Goal: Task Accomplishment & Management: Manage account settings

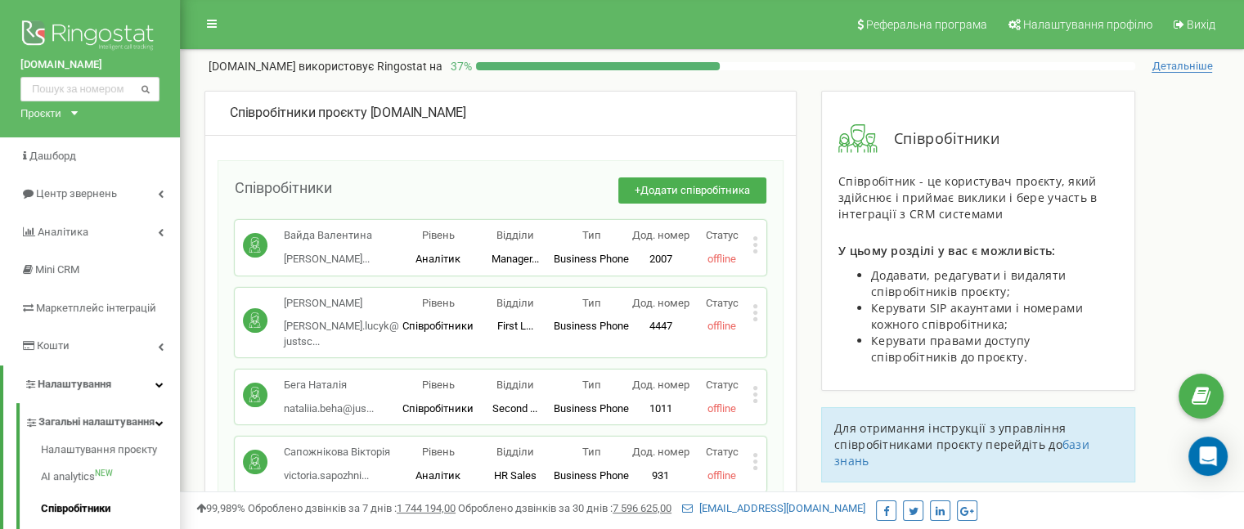
scroll to position [3890, 0]
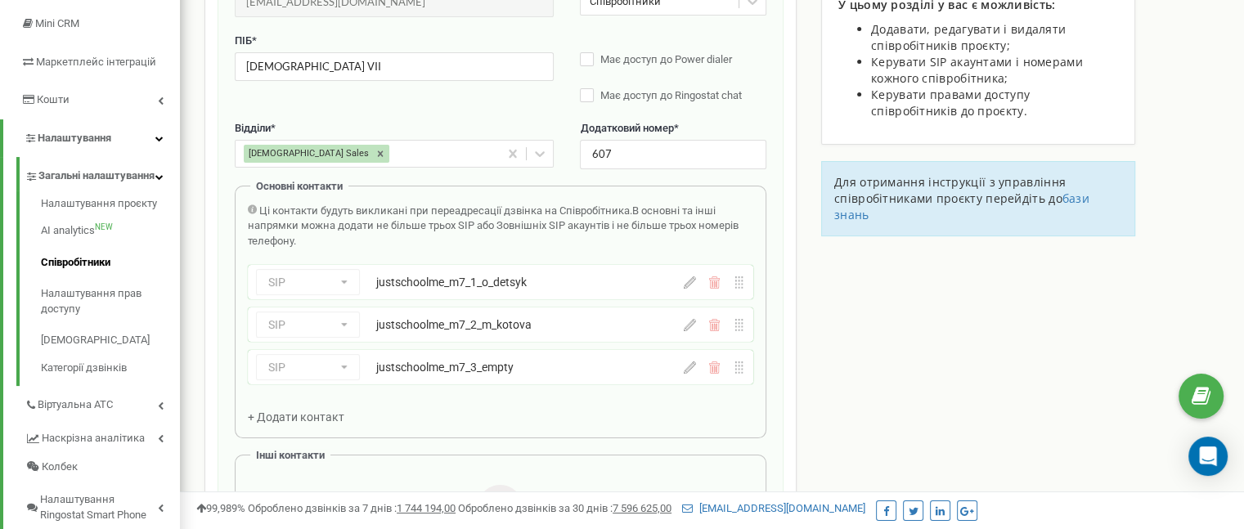
scroll to position [327, 0]
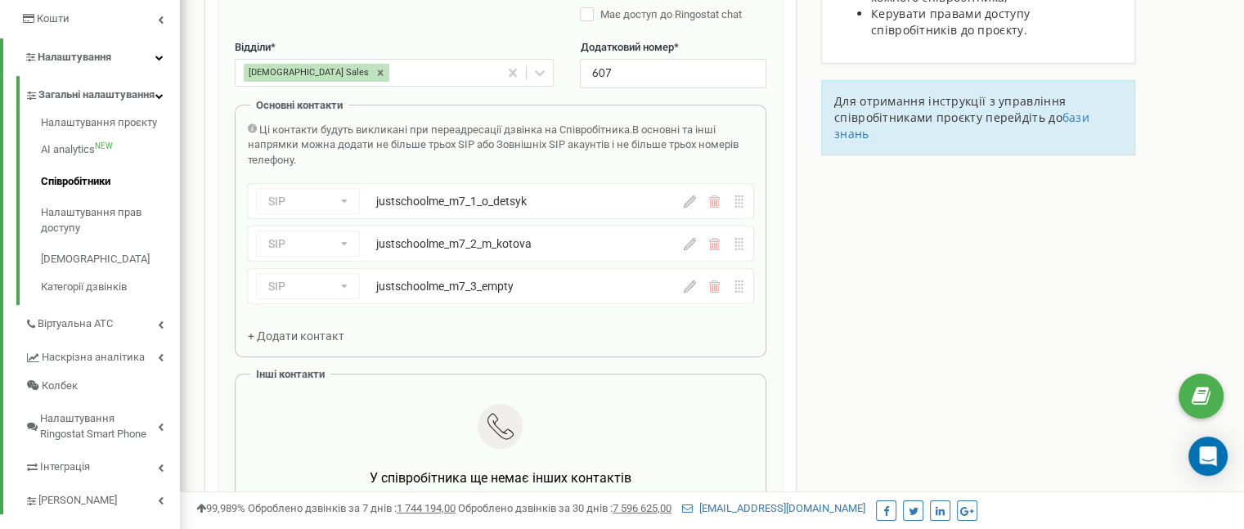
click at [690, 288] on icon at bounding box center [690, 286] width 12 height 12
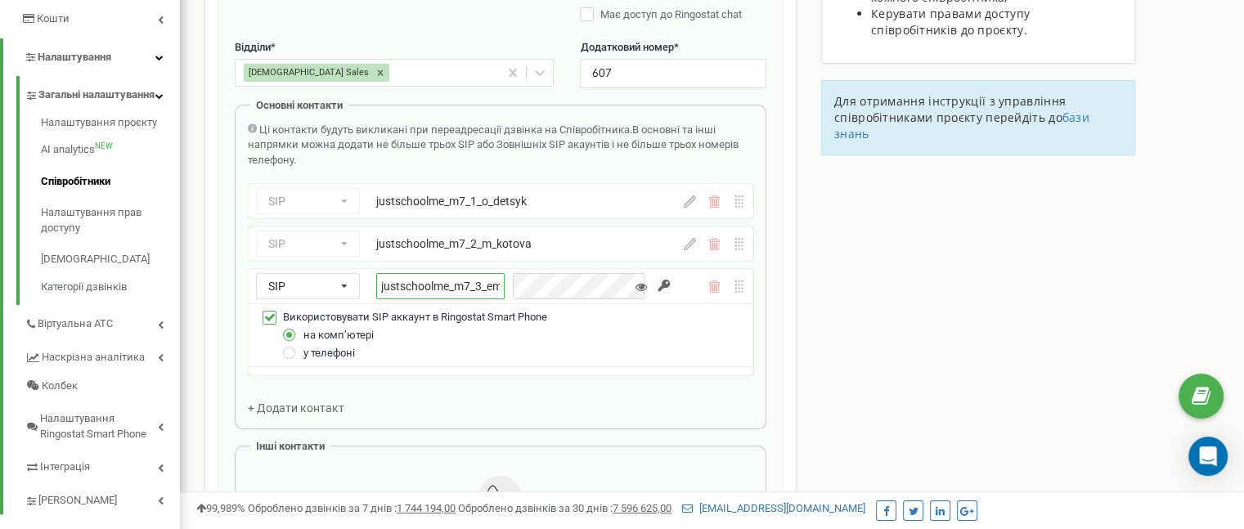
click at [462, 278] on input "justschoolme_m7_3_empty" at bounding box center [440, 286] width 128 height 26
paste input "k_dobrovetska"
type input "justschoolme_m7_3_k_dobrovetska"
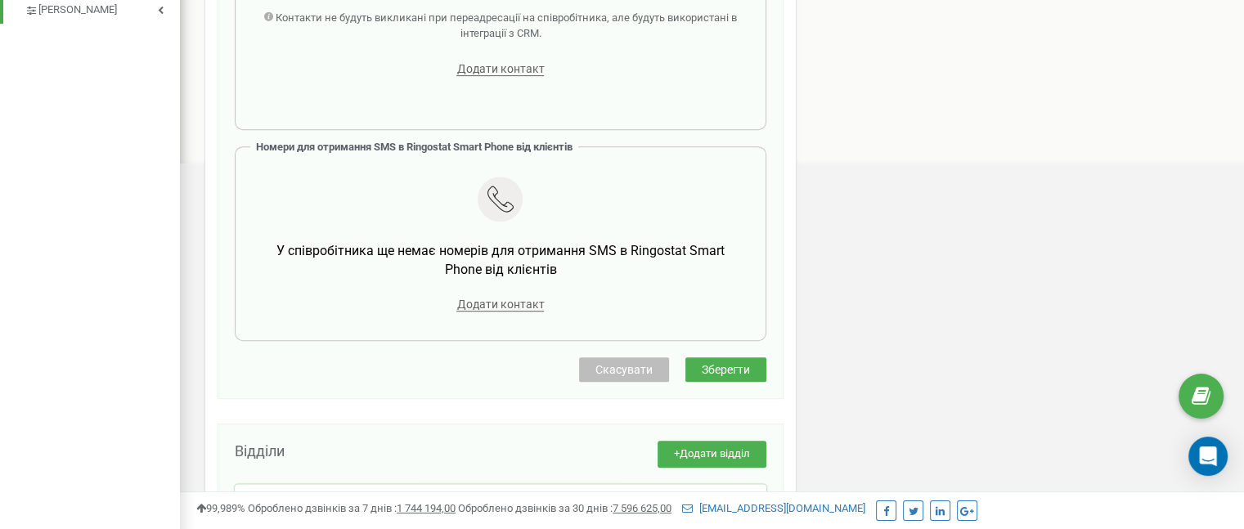
click at [761, 364] on button "Зберегти" at bounding box center [725, 369] width 81 height 25
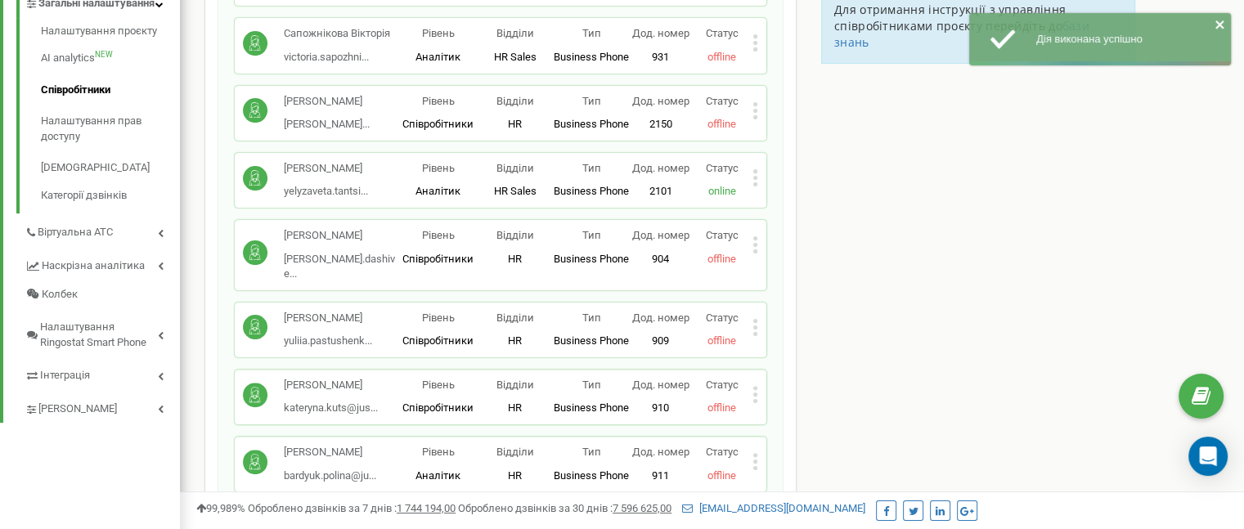
scroll to position [4360, 0]
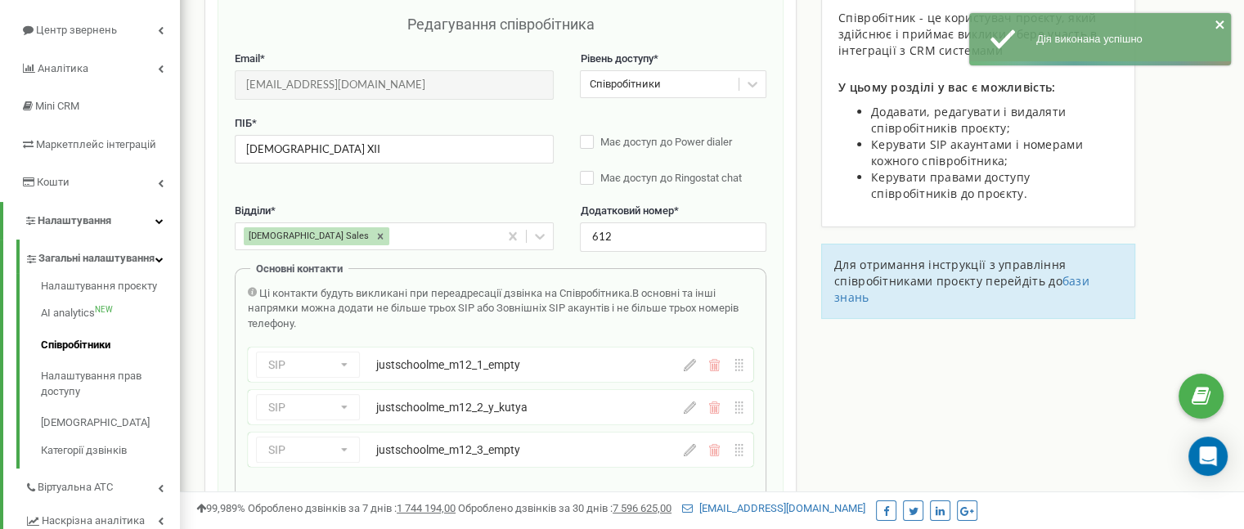
scroll to position [327, 0]
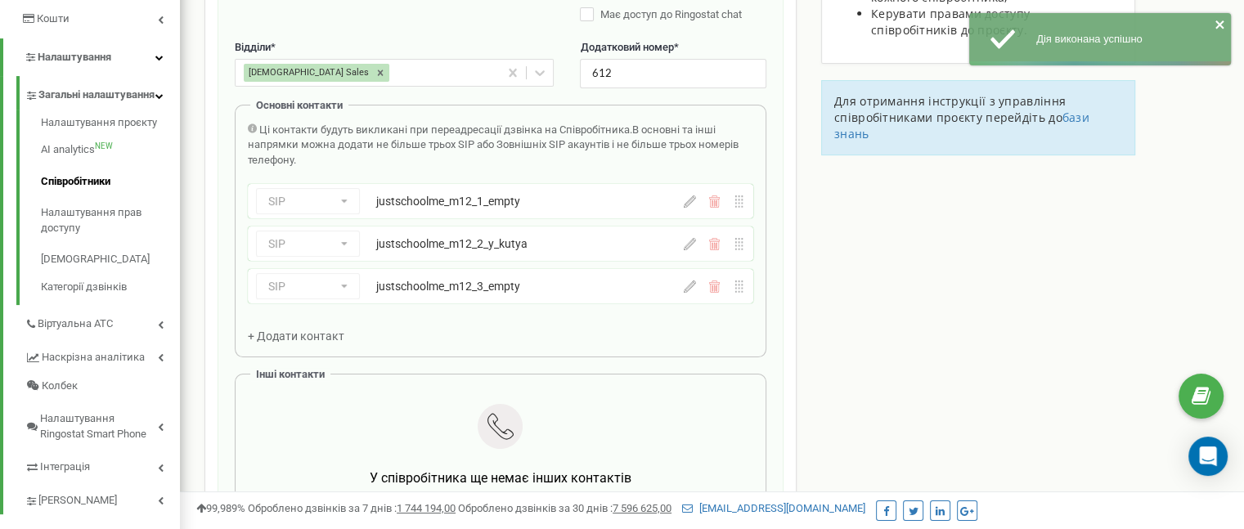
click at [687, 202] on icon at bounding box center [690, 201] width 12 height 12
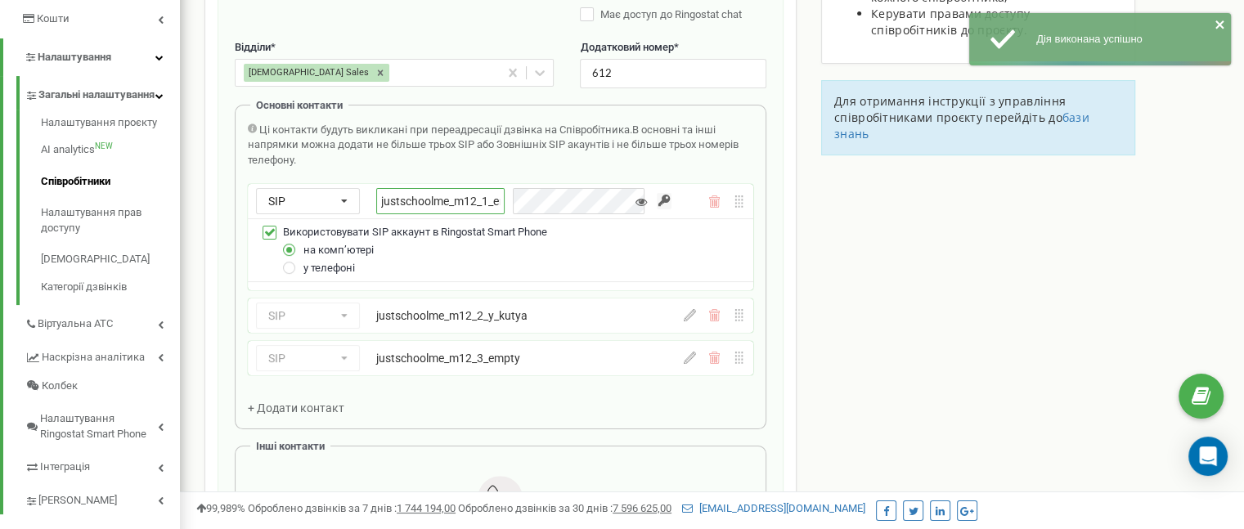
click at [474, 205] on input "justschoolme_m12_1_empty" at bounding box center [440, 201] width 128 height 26
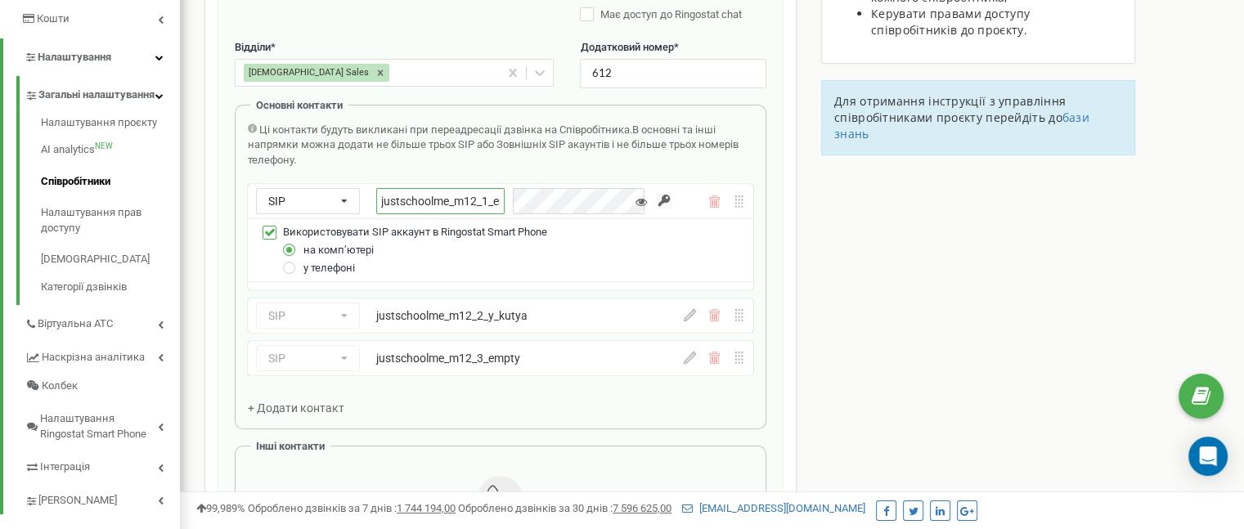
paste input "k_voziyan"
type input "justschoolme_m12_1_k_voziyan"
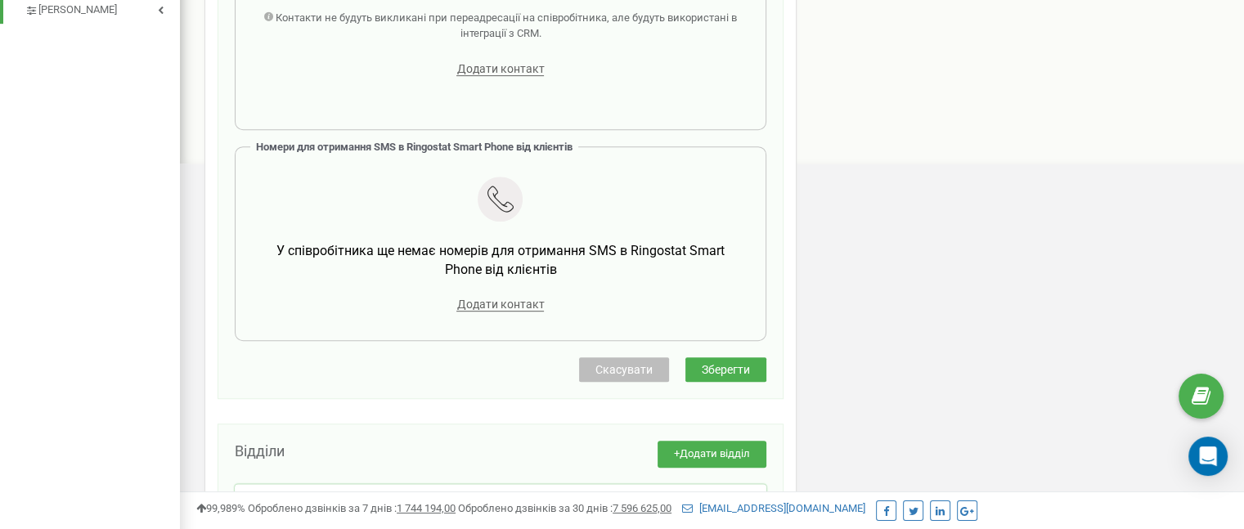
click at [729, 363] on span "Зберегти" at bounding box center [726, 369] width 48 height 13
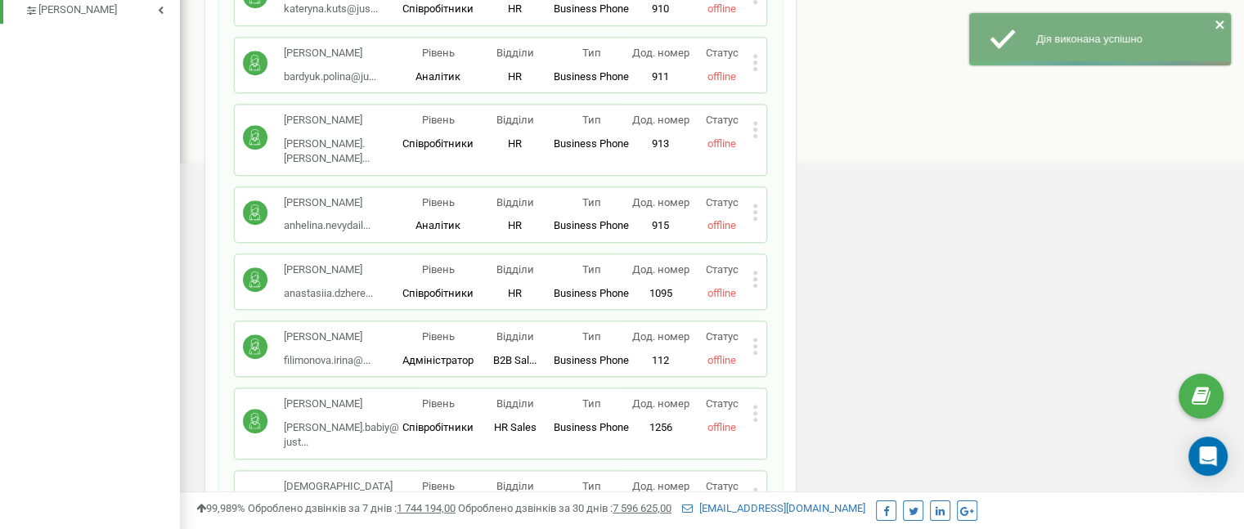
scroll to position [4360, 0]
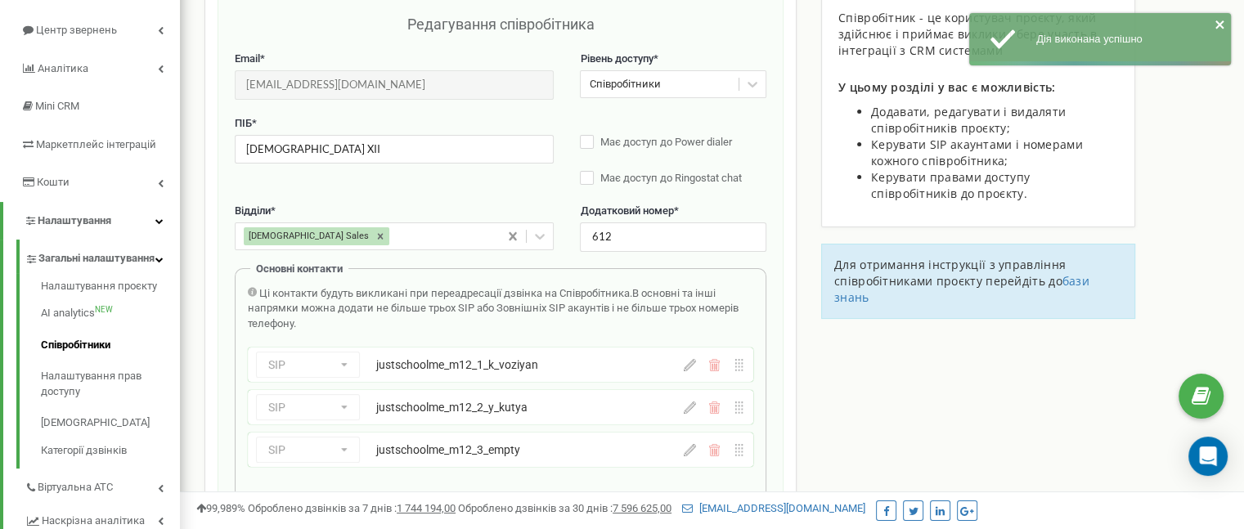
scroll to position [327, 0]
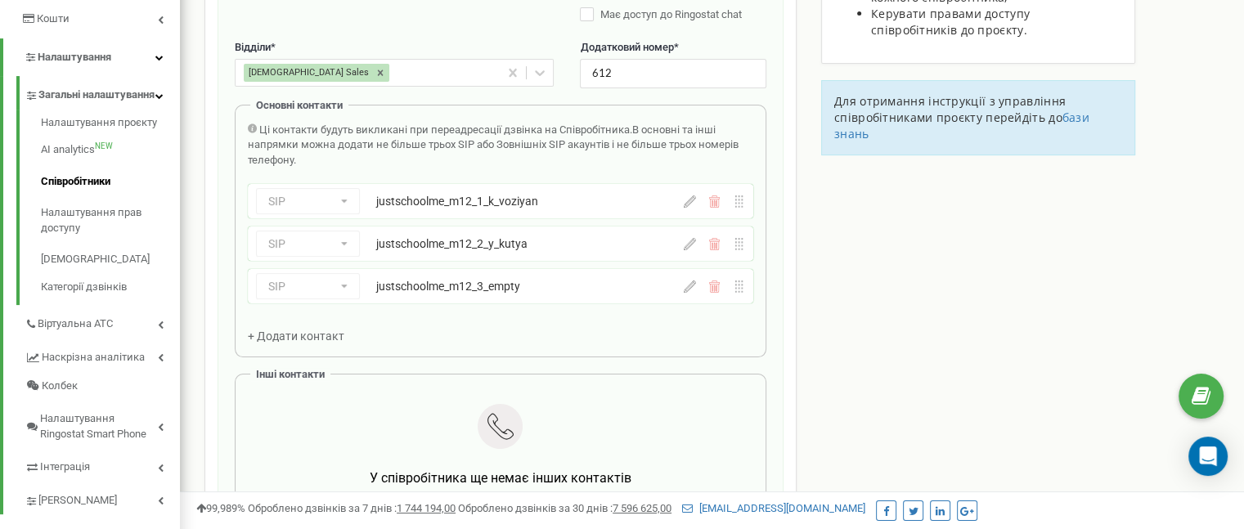
click at [687, 286] on icon at bounding box center [690, 286] width 12 height 12
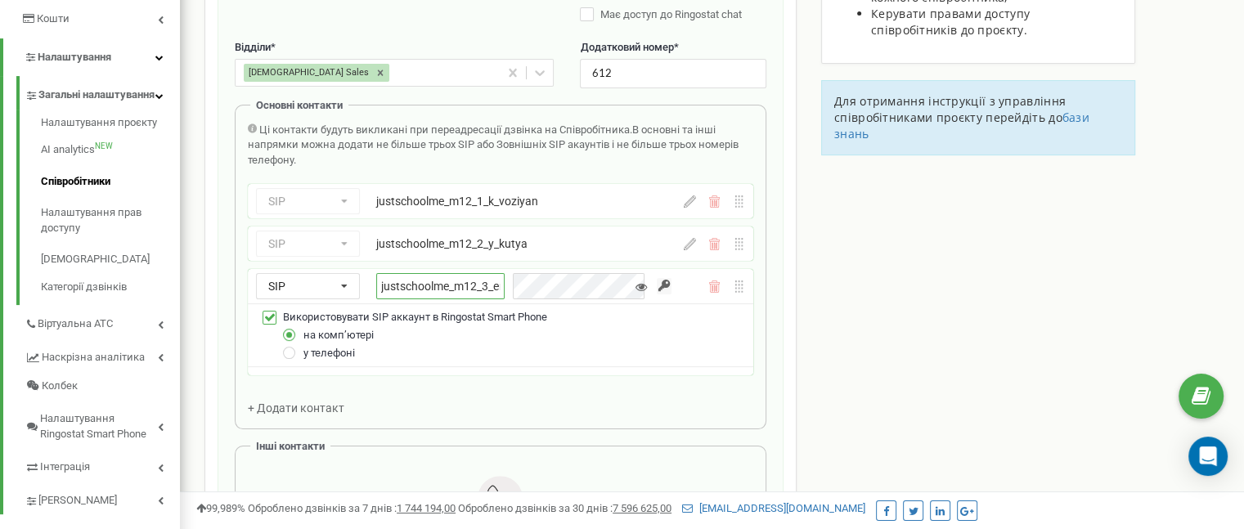
click at [487, 280] on input "justschoolme_m12_3_empty" at bounding box center [440, 286] width 128 height 26
paste input "n_tsesar"
type input "justschoolme_m12_3_n_tsesar"
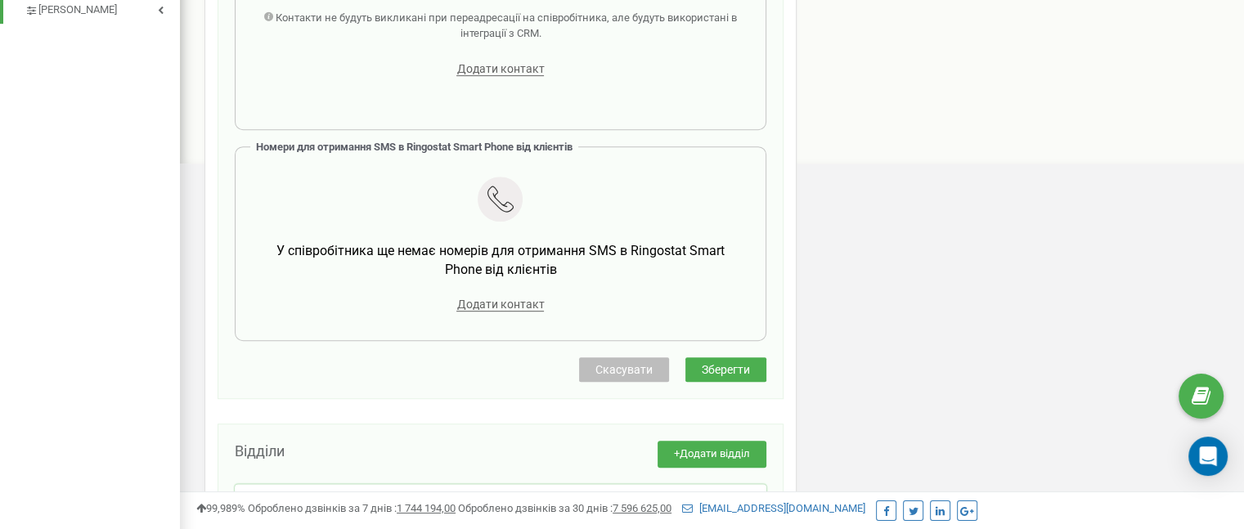
click at [761, 359] on button "Зберегти" at bounding box center [725, 369] width 81 height 25
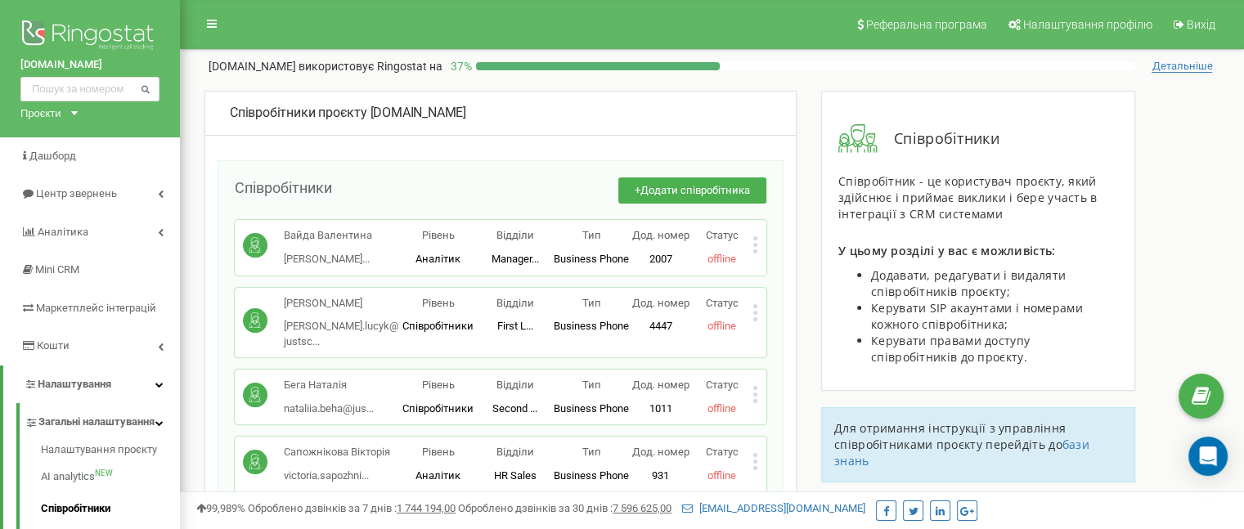
scroll to position [4495, 0]
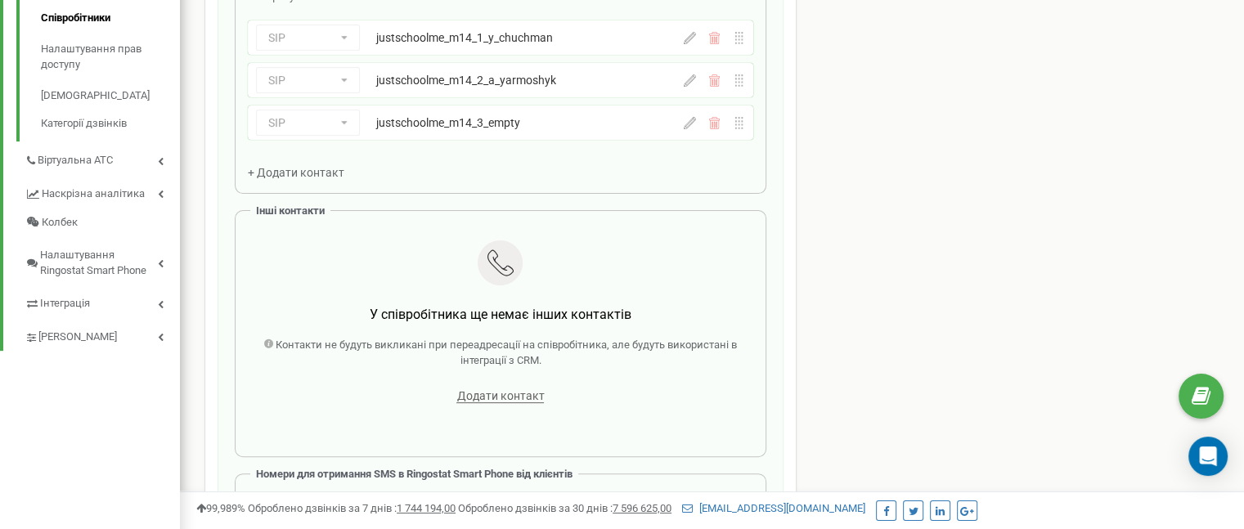
scroll to position [327, 0]
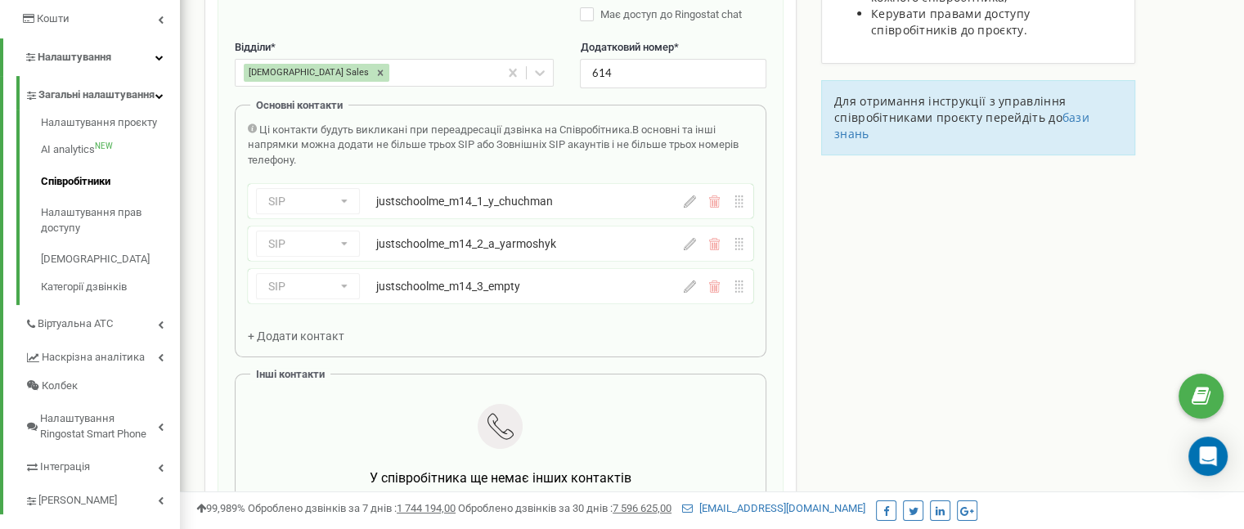
click at [685, 290] on icon at bounding box center [690, 286] width 12 height 12
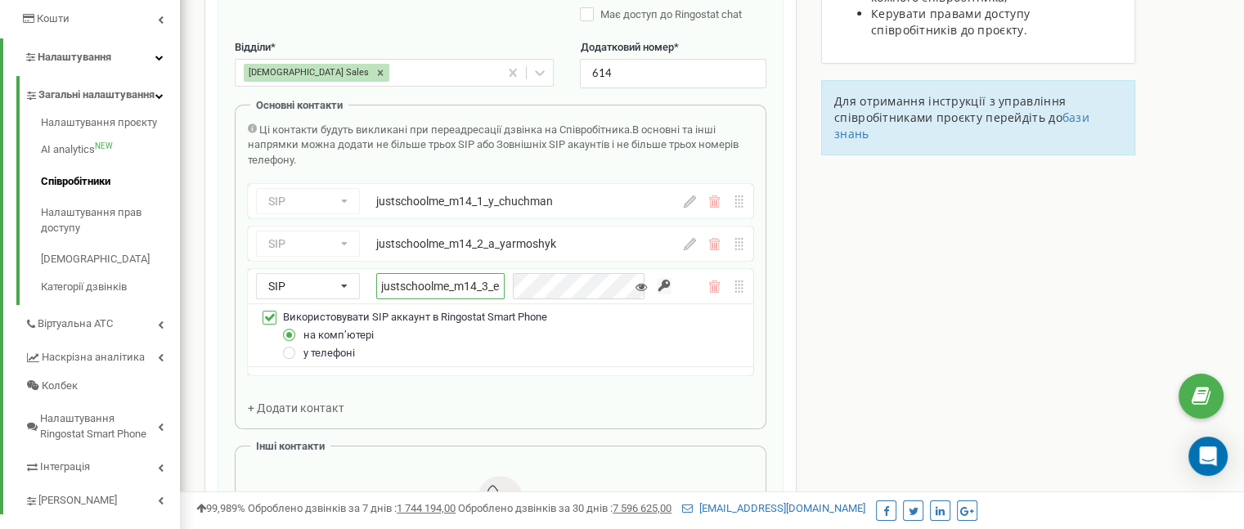
click at [473, 290] on input "justschoolme_m14_3_empty" at bounding box center [440, 286] width 128 height 26
paste input "v_horodetskaya"
type input "justschoolme_m14_3_v_horodetskaya"
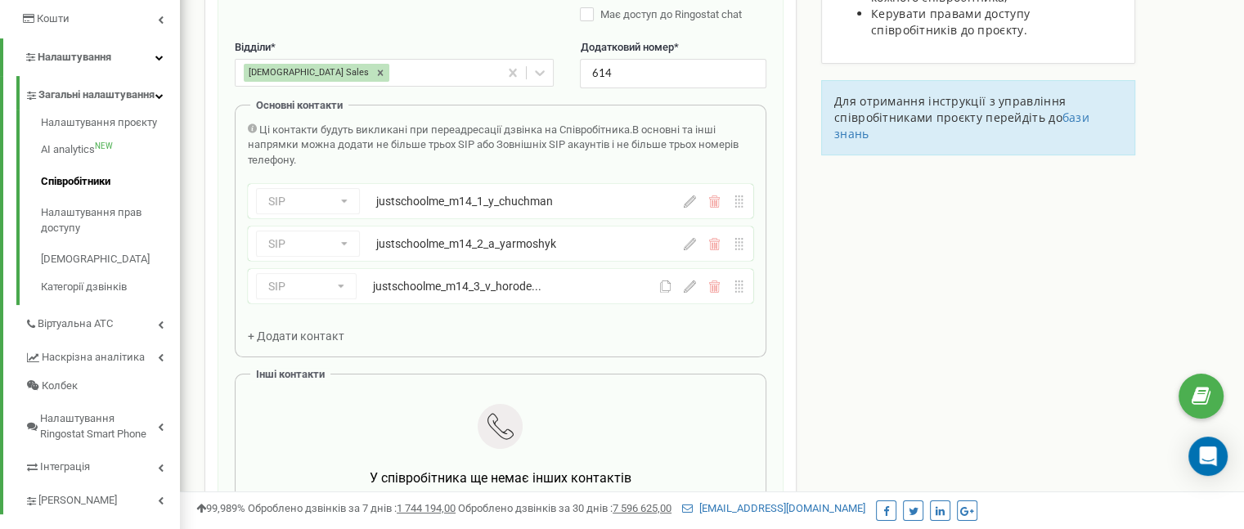
drag, startPoint x: 992, startPoint y: 379, endPoint x: 927, endPoint y: 376, distance: 65.5
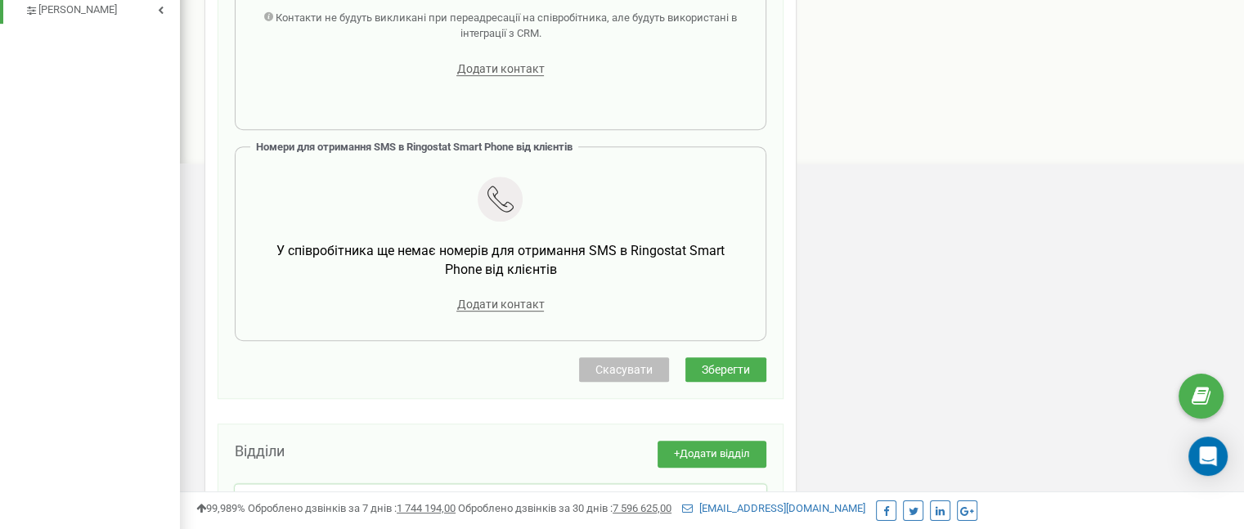
click at [745, 357] on button "Зберегти" at bounding box center [725, 369] width 81 height 25
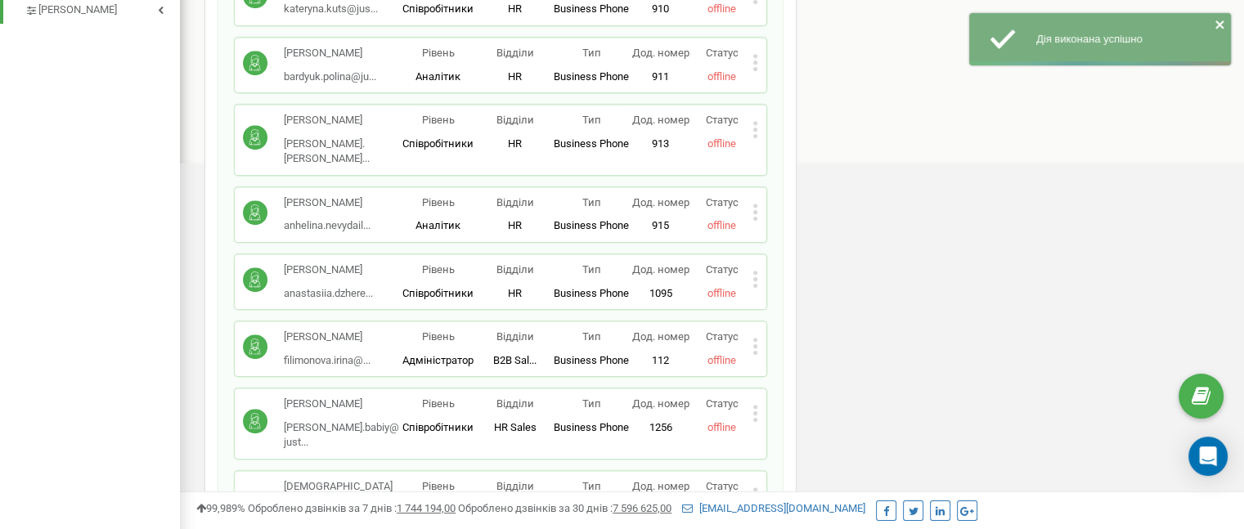
scroll to position [4697, 0]
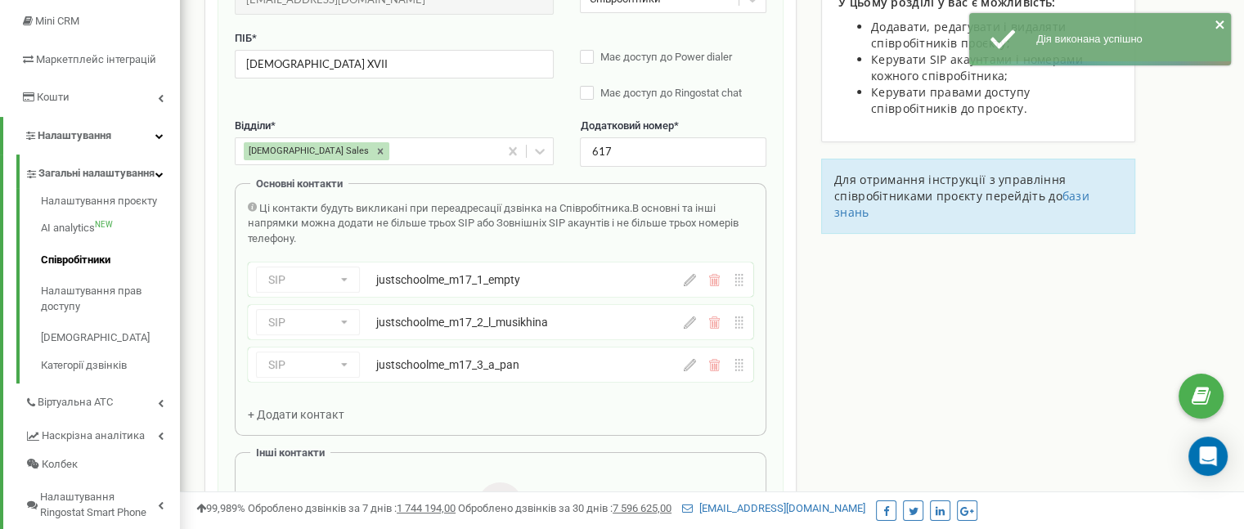
scroll to position [327, 0]
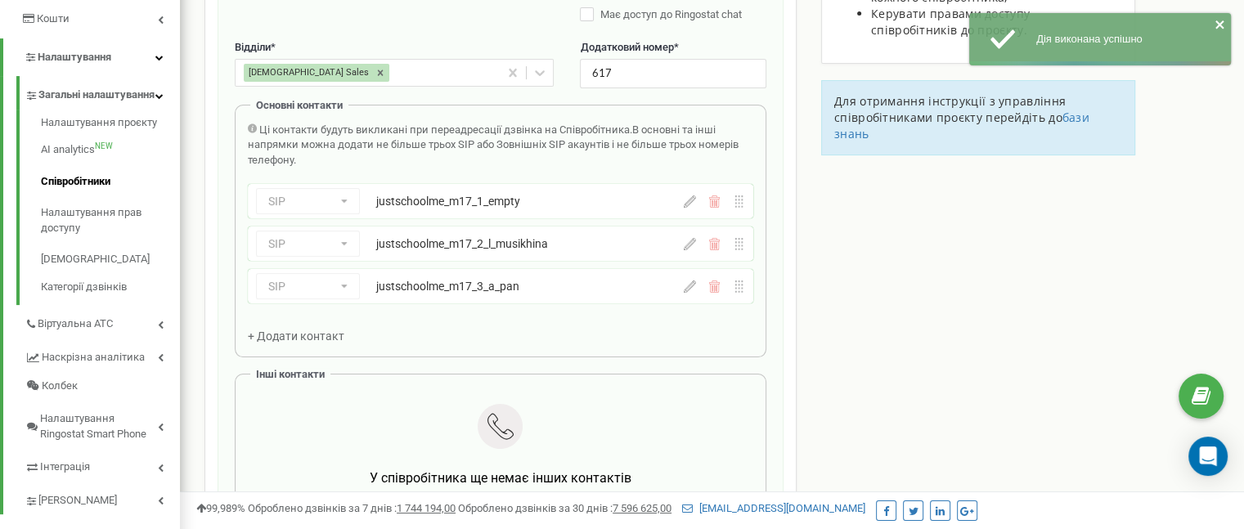
click at [690, 290] on icon at bounding box center [690, 286] width 12 height 12
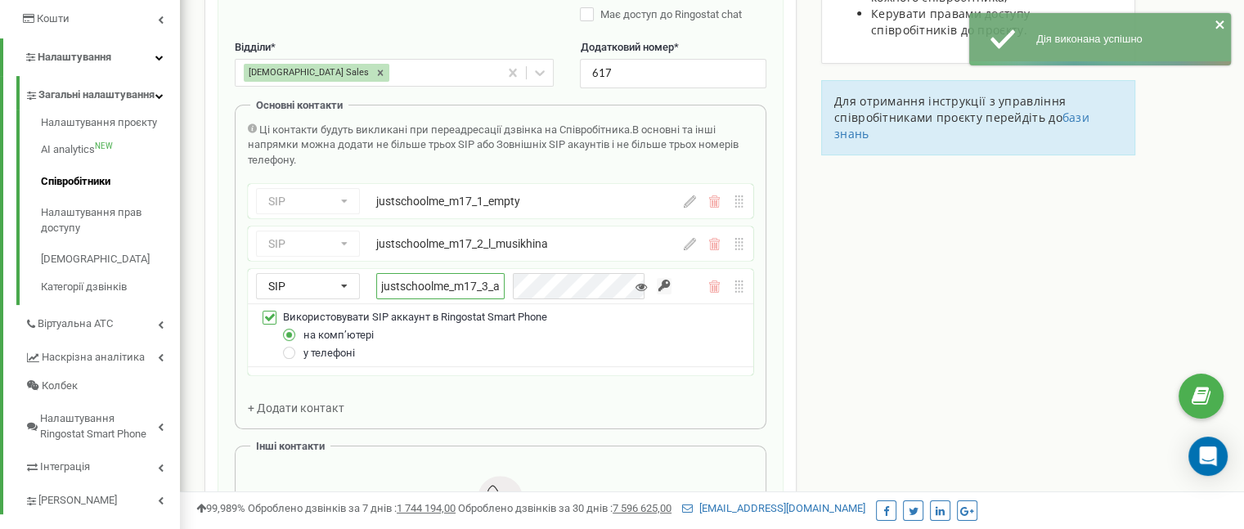
click at [490, 289] on input "justschoolme_m17_3_a_pan" at bounding box center [440, 286] width 128 height 26
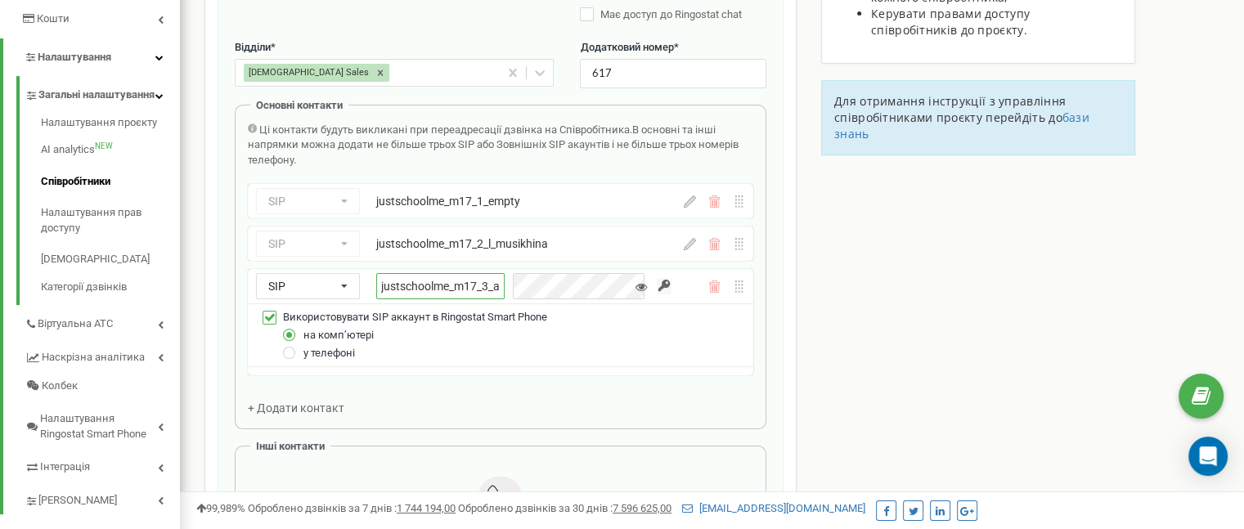
paste input "1_n_marchuk"
type input "justschoolme_m17_1_n_marchuk"
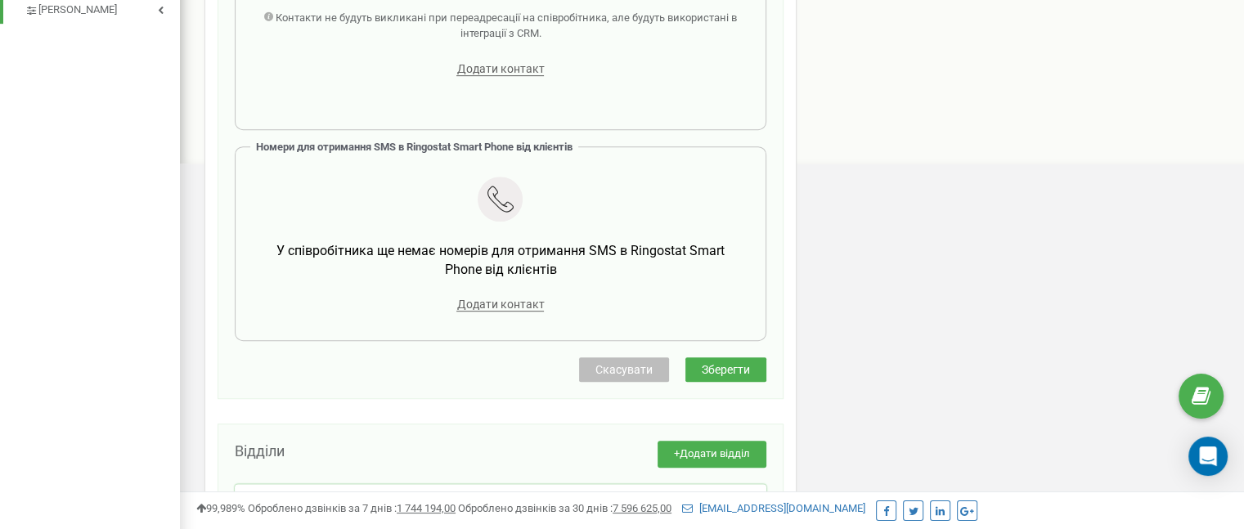
click at [740, 370] on span "Зберегти" at bounding box center [726, 369] width 48 height 13
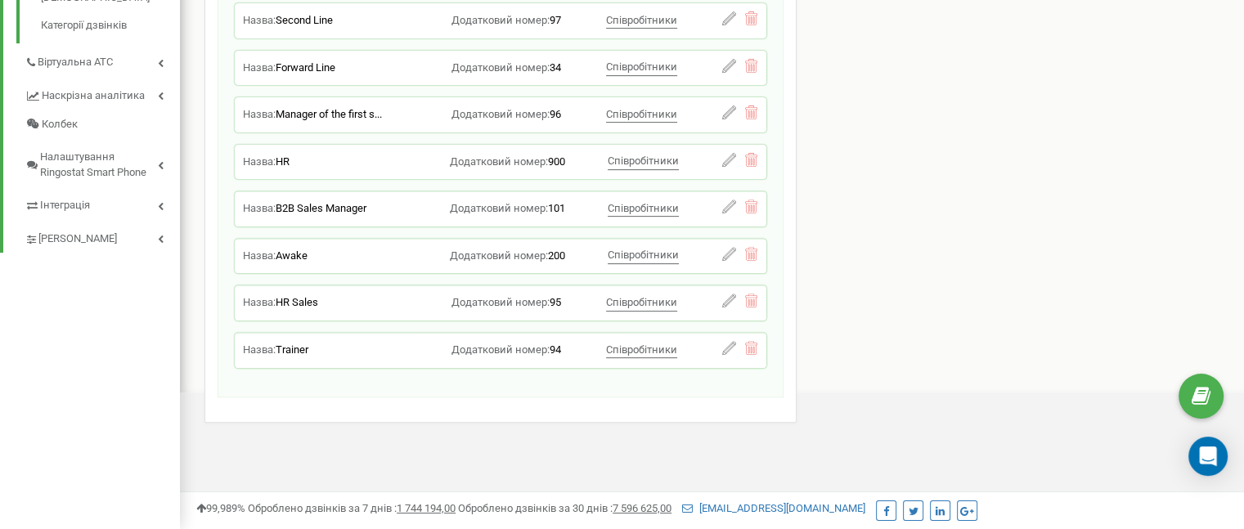
scroll to position [582, 0]
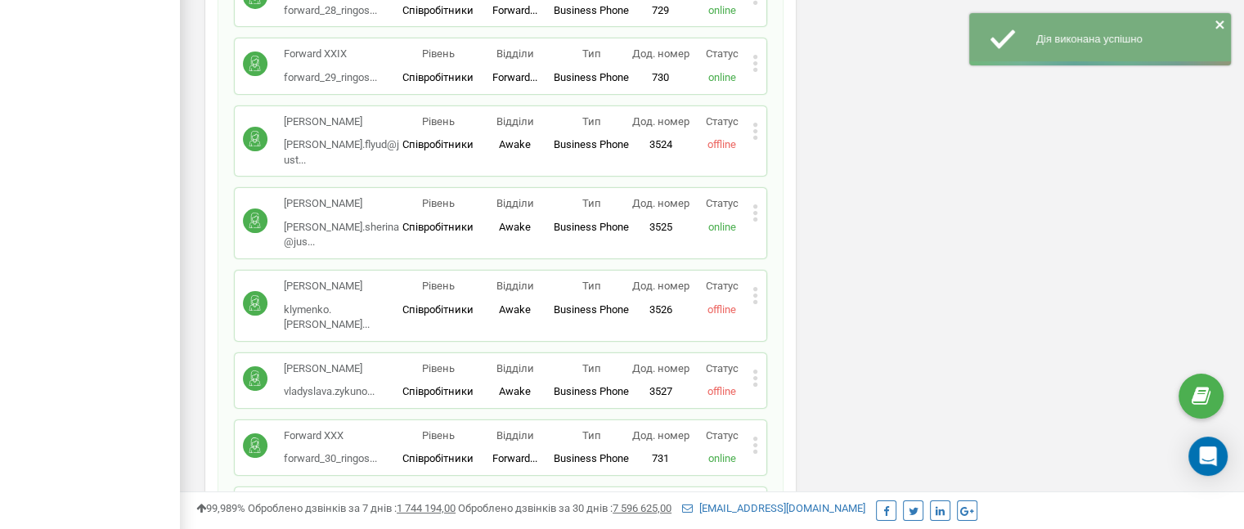
drag, startPoint x: 787, startPoint y: 83, endPoint x: 797, endPoint y: 472, distance: 389.4
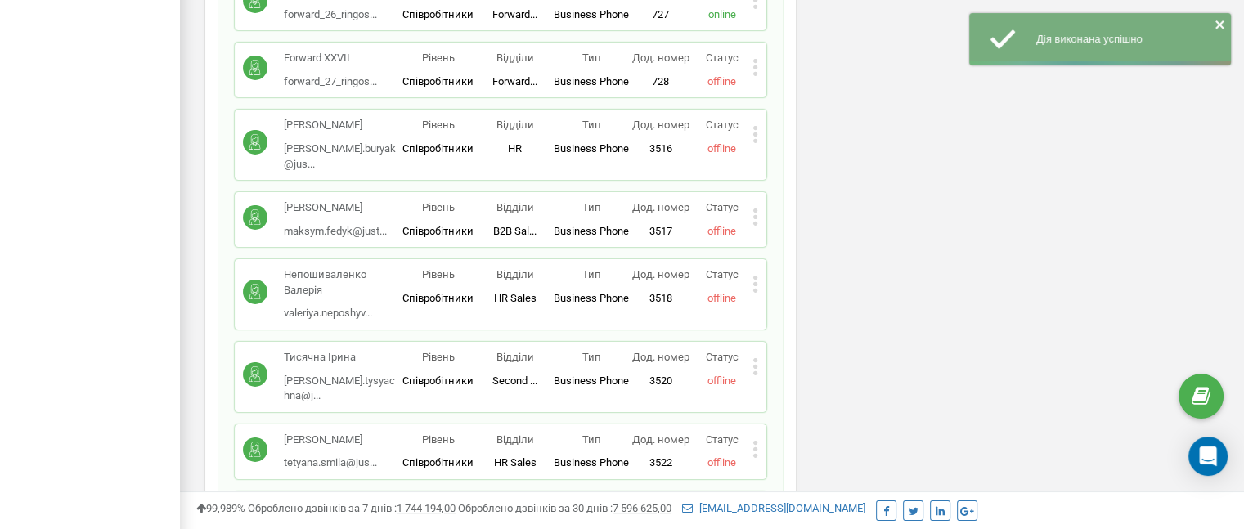
scroll to position [11669, 0]
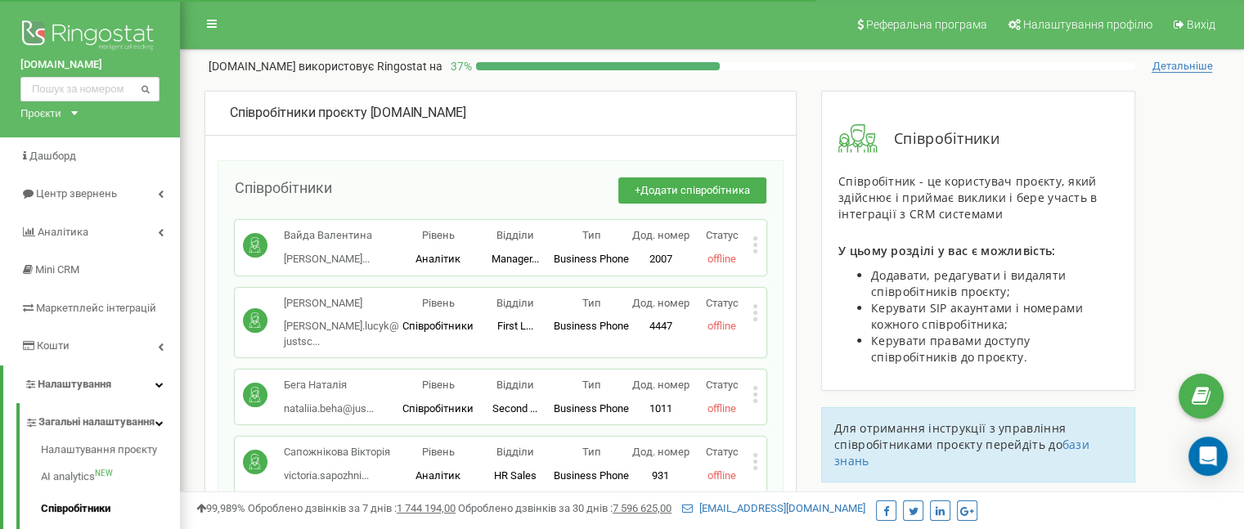
scroll to position [3958, 0]
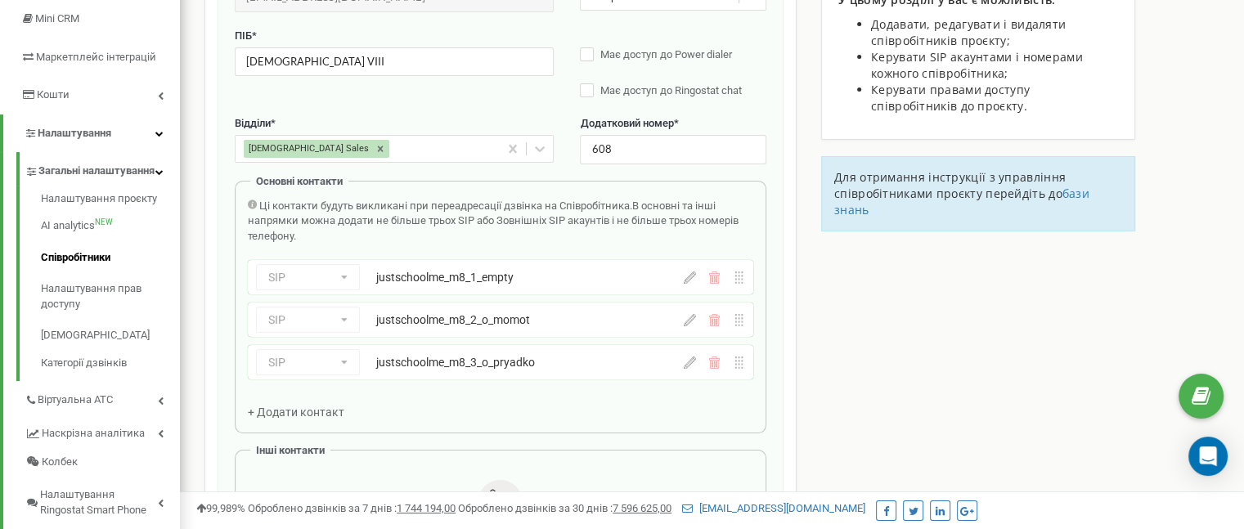
scroll to position [327, 0]
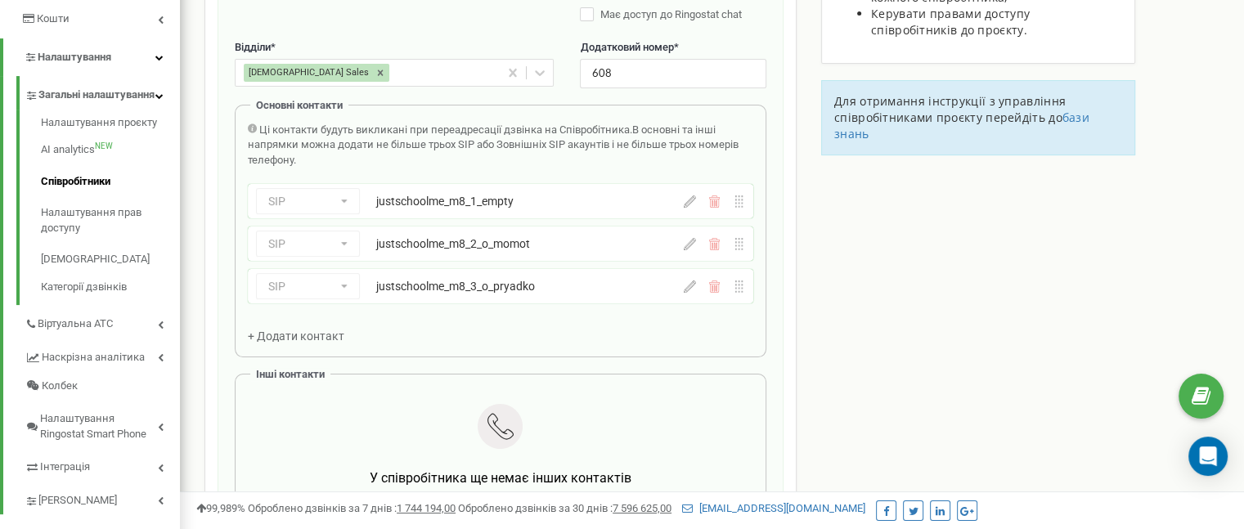
click at [693, 202] on icon at bounding box center [690, 201] width 12 height 12
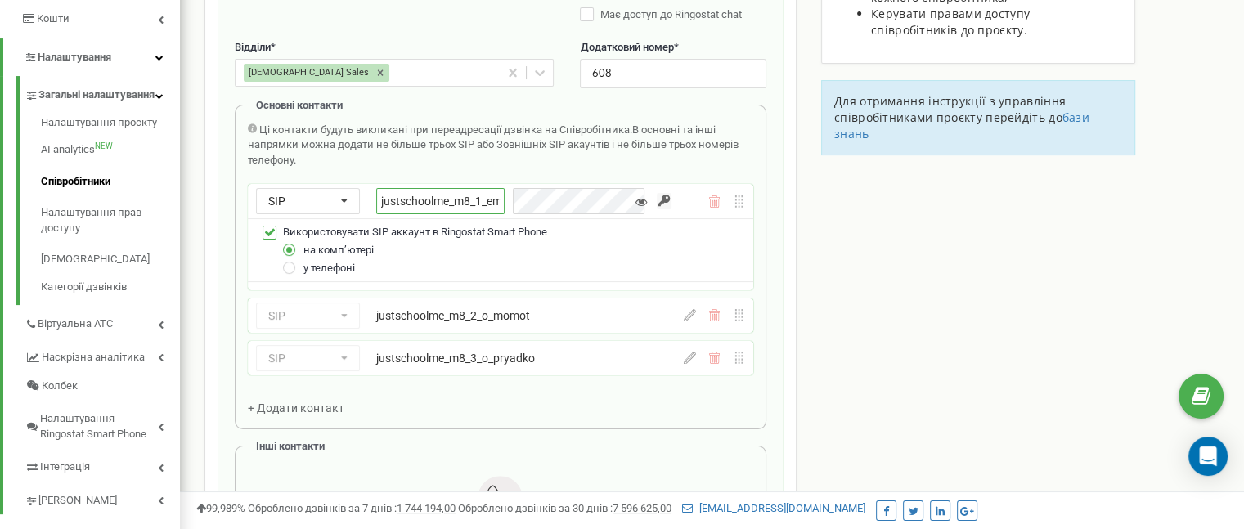
click at [482, 195] on input "justschoolme_m8_1_empty" at bounding box center [440, 201] width 128 height 26
paste input "text"
paste input "m8_1_a_didkivska"
type input "justschoolme_m8_1_a_didkivska"
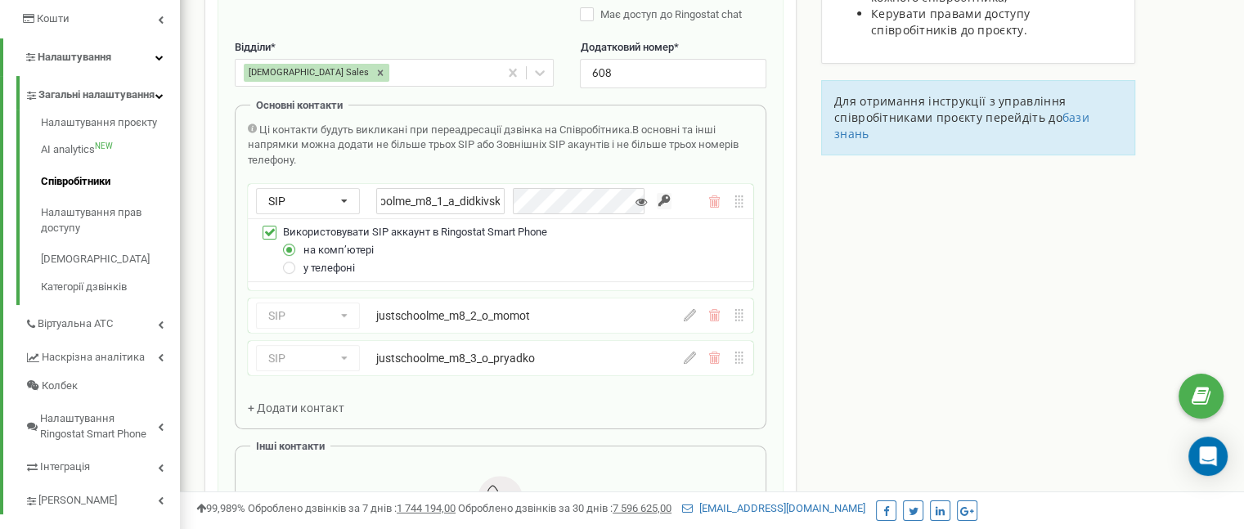
scroll to position [0, 0]
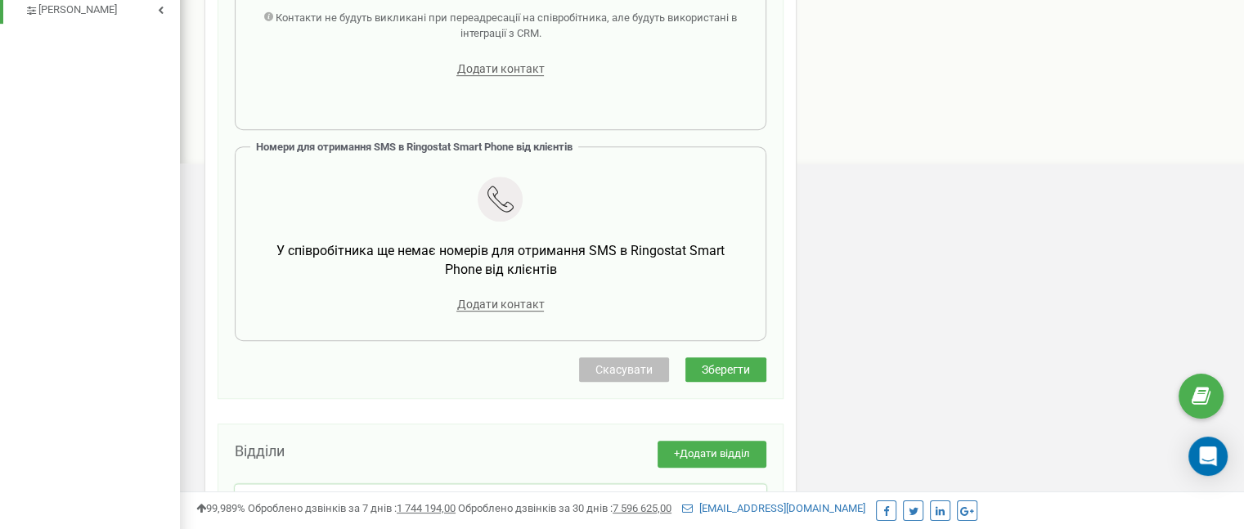
click at [752, 361] on button "Зберегти" at bounding box center [725, 369] width 81 height 25
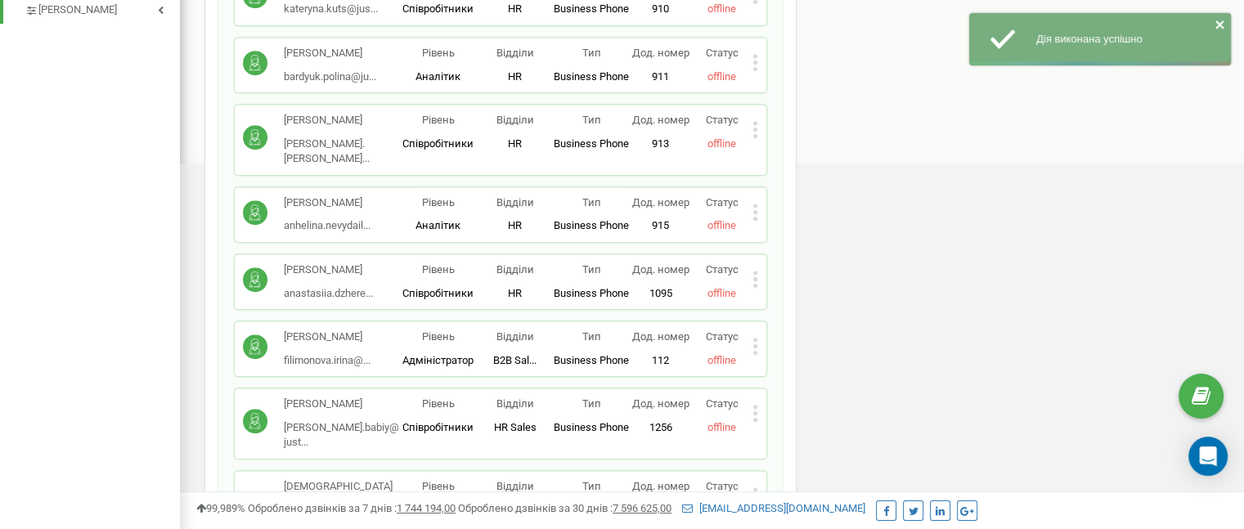
scroll to position [4360, 0]
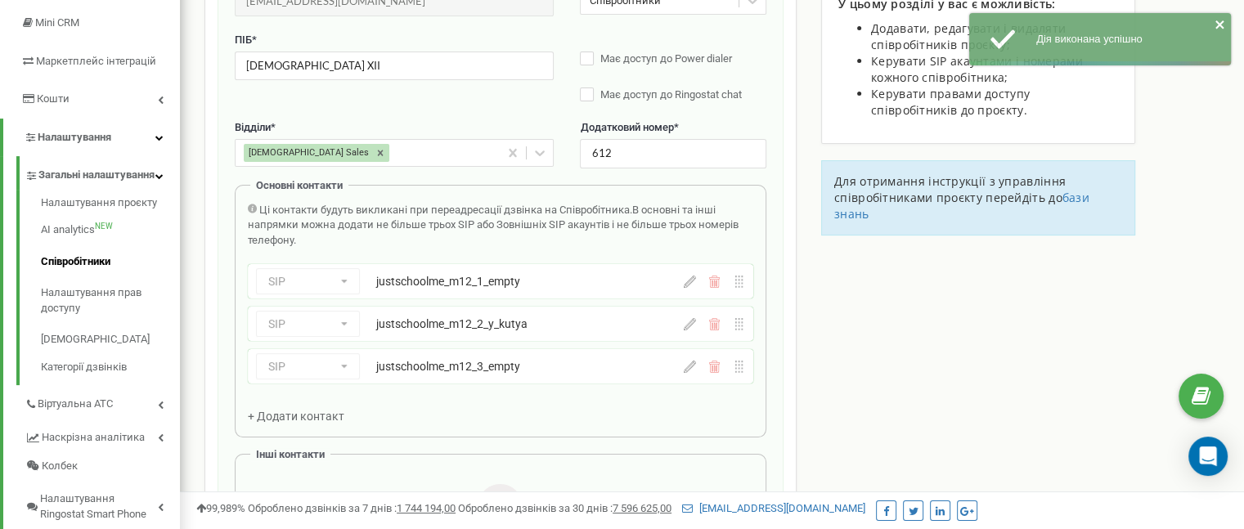
scroll to position [327, 0]
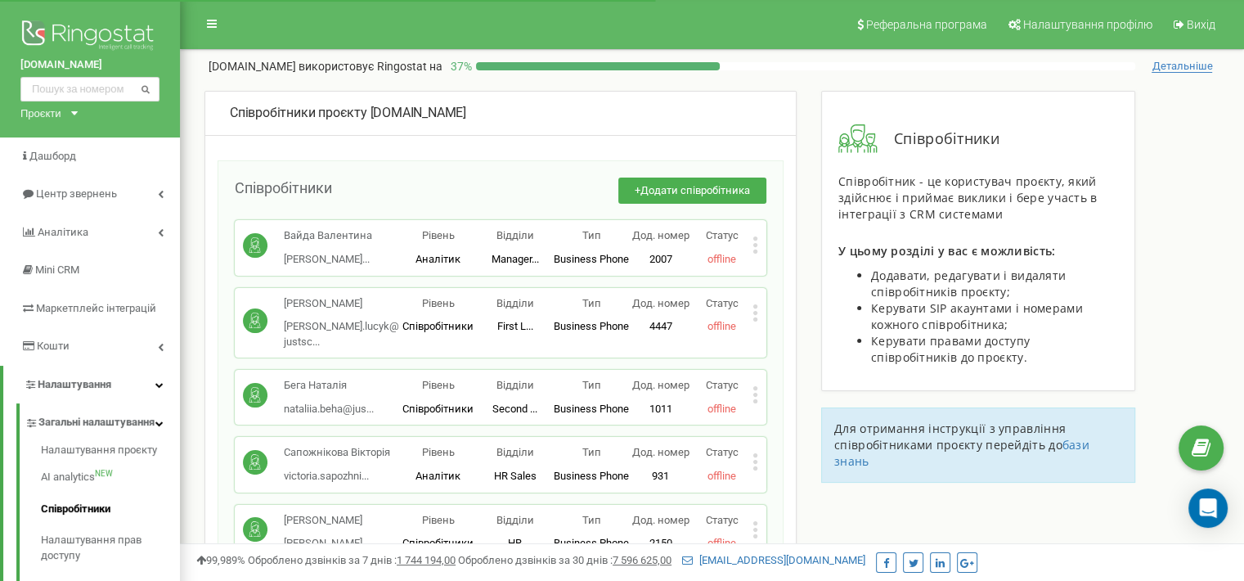
click at [653, 211] on div "+ Додати співробітника" at bounding box center [549, 198] width 434 height 43
click at [651, 194] on button "+ Додати співробітника" at bounding box center [692, 190] width 148 height 27
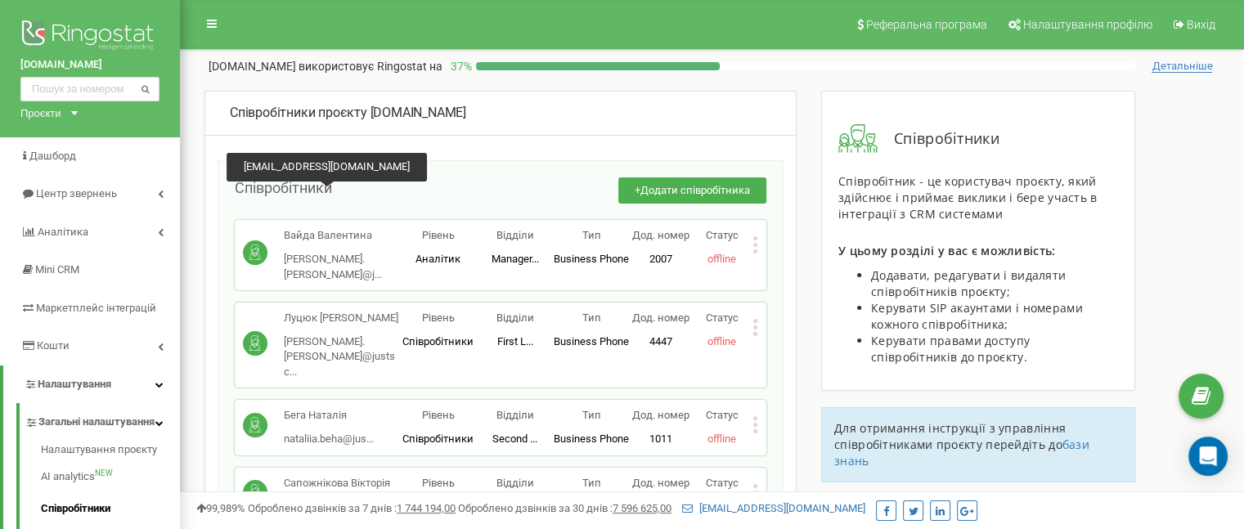
scroll to position [4025, 0]
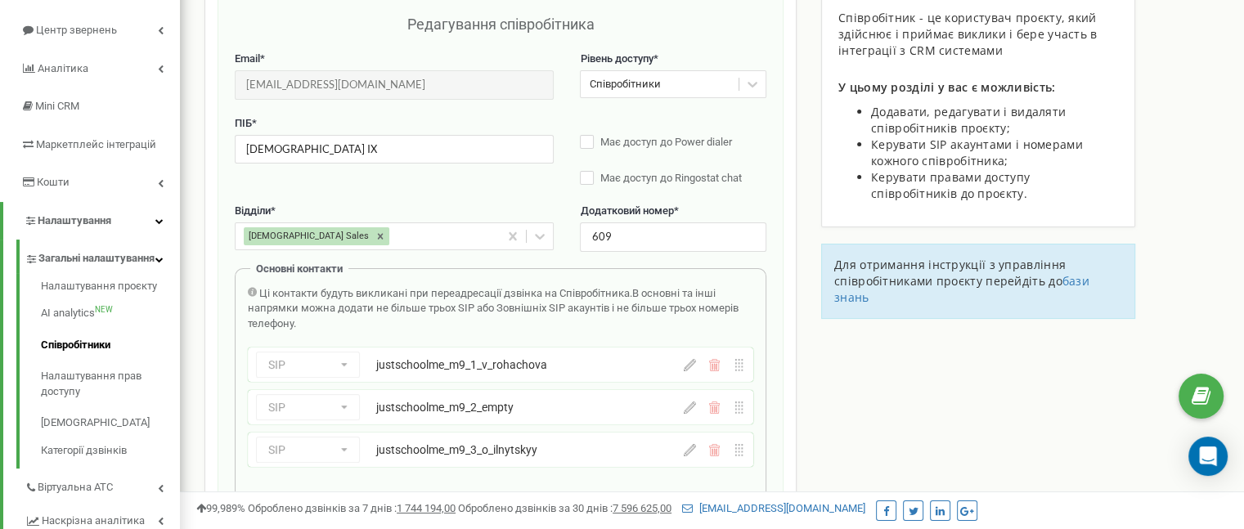
scroll to position [327, 0]
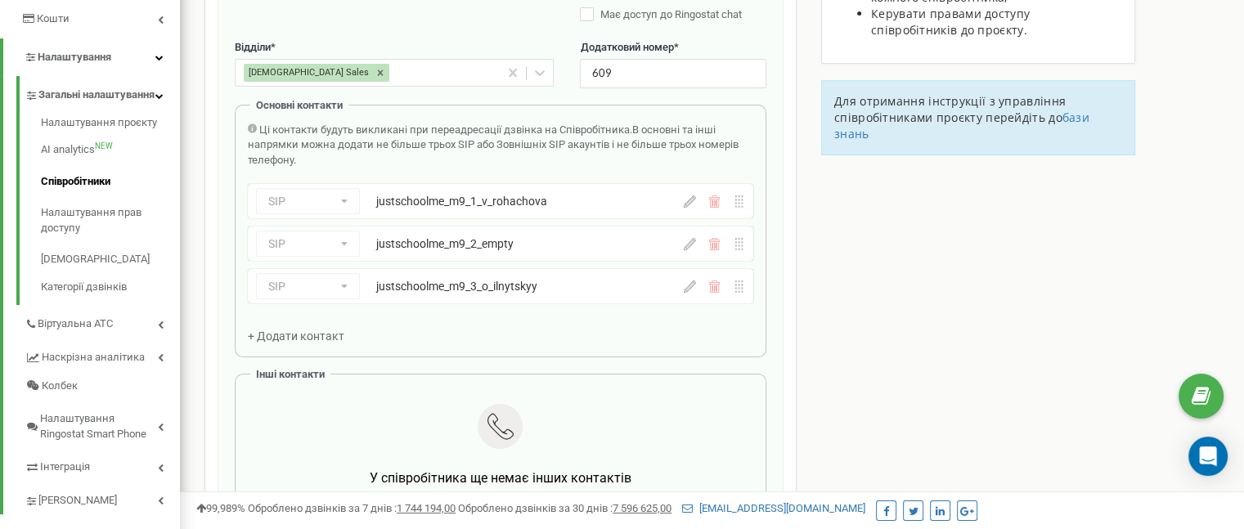
click at [693, 249] on icon at bounding box center [690, 244] width 12 height 12
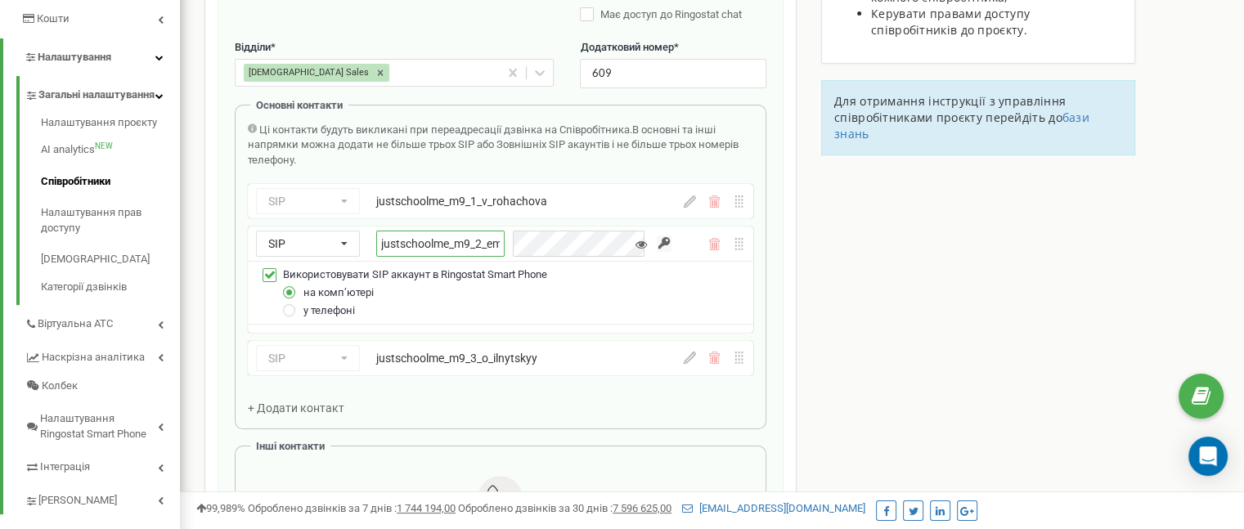
click at [462, 249] on input "justschoolme_m9_2_empty" at bounding box center [440, 244] width 128 height 26
paste input "k_shotska"
type input "justschoolme_m9_2_k_shotska"
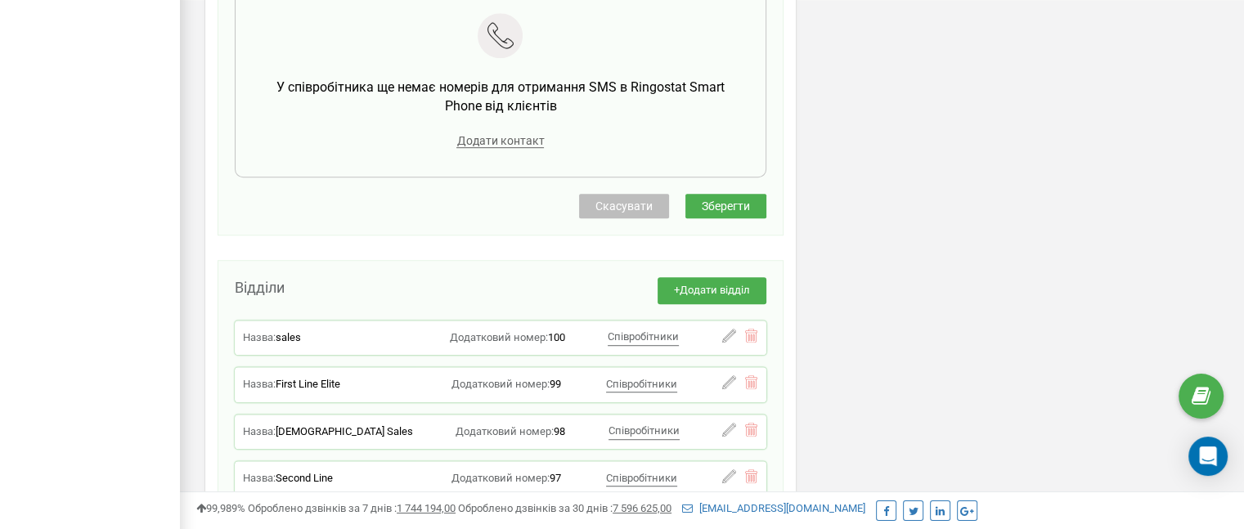
click at [715, 205] on span "Зберегти" at bounding box center [726, 206] width 48 height 13
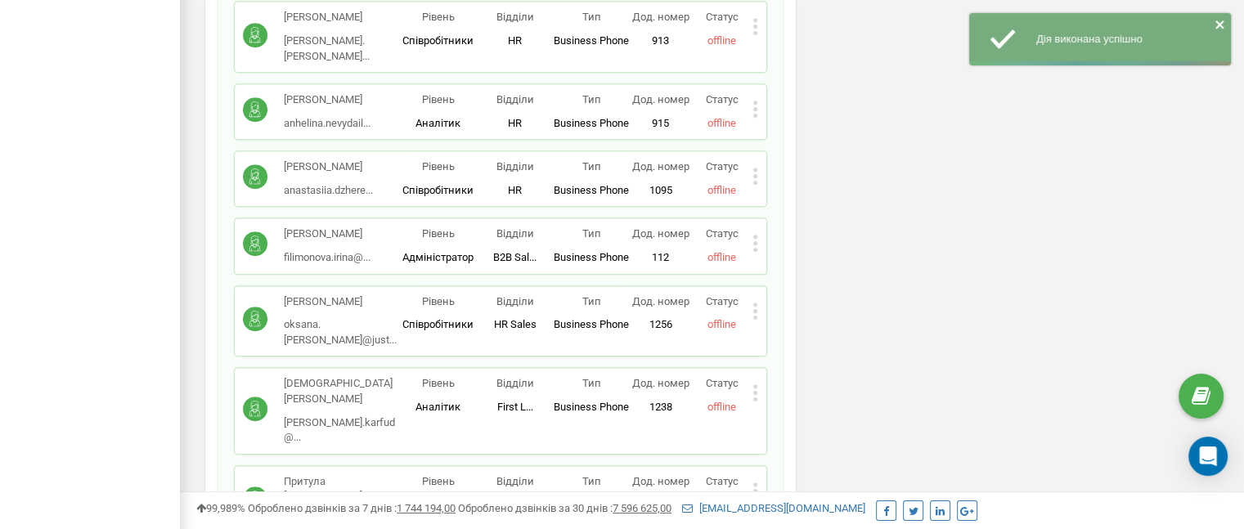
scroll to position [4562, 0]
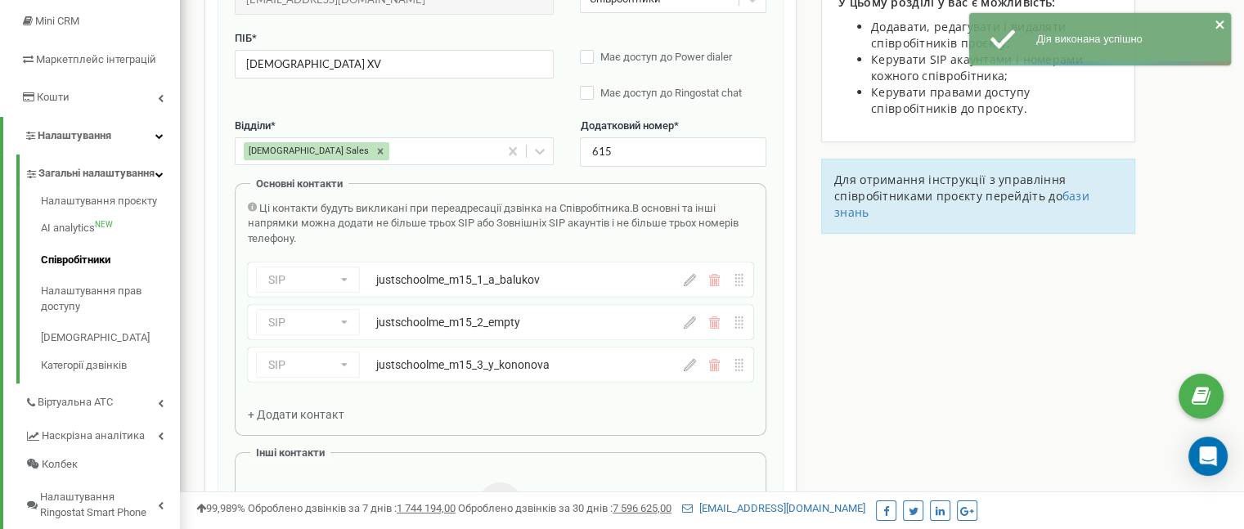
scroll to position [327, 0]
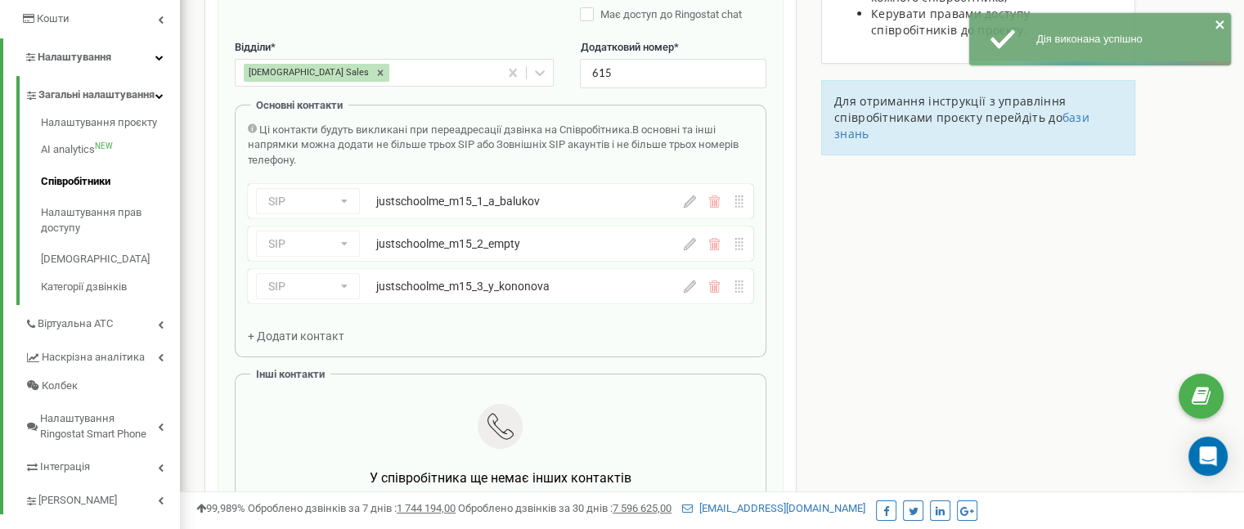
click at [684, 241] on icon at bounding box center [690, 244] width 12 height 12
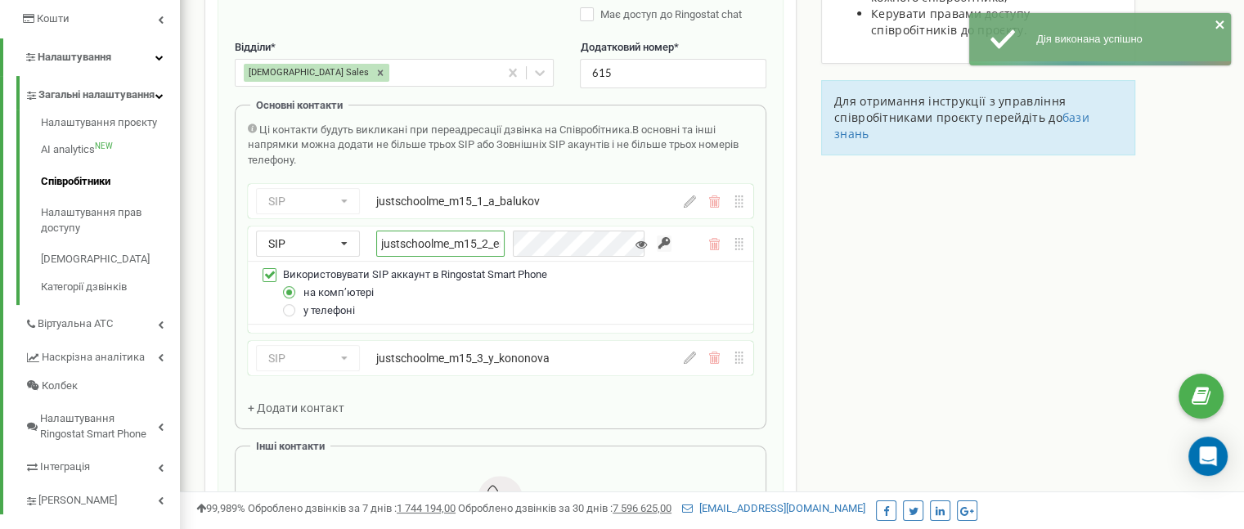
click at [431, 242] on input "justschoolme_m15_2_empty" at bounding box center [440, 244] width 128 height 26
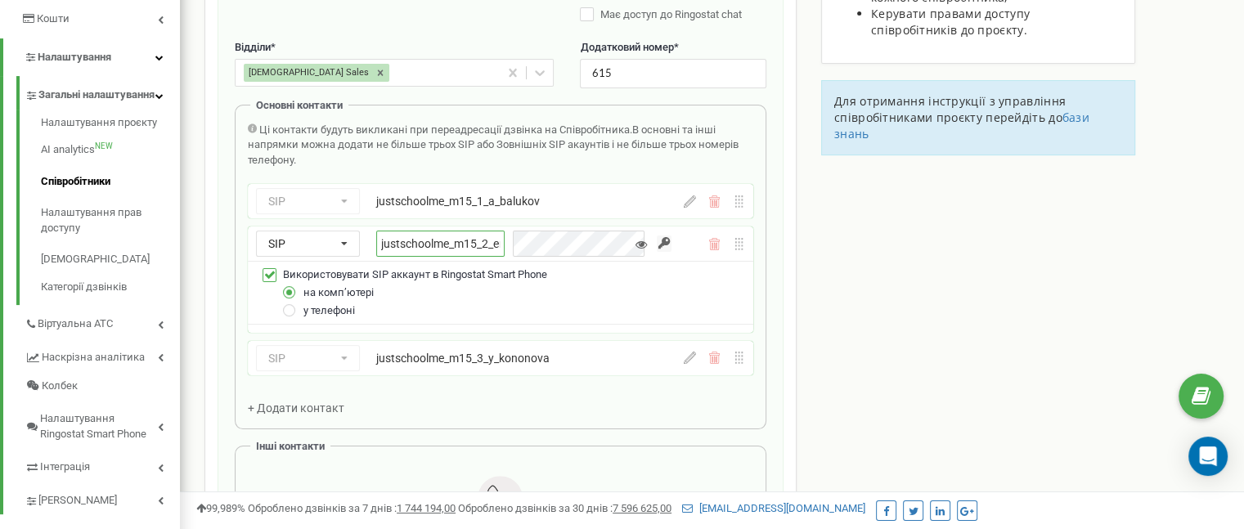
paste input "v_zadorozhna"
type input "justschoolme_m15_2_v_zadorozhna"
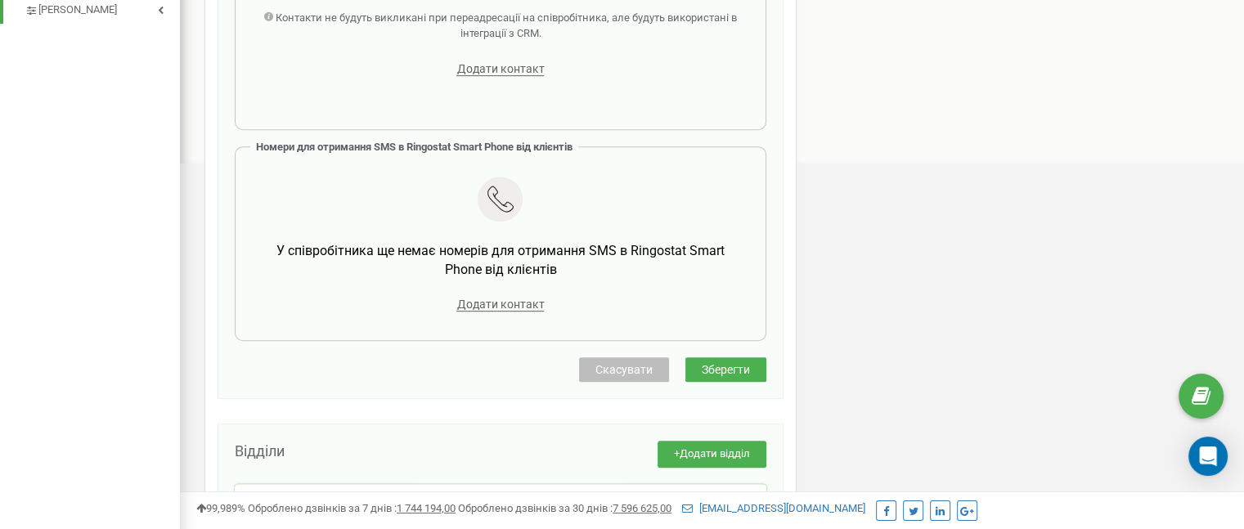
click at [742, 366] on span "Зберегти" at bounding box center [726, 369] width 48 height 13
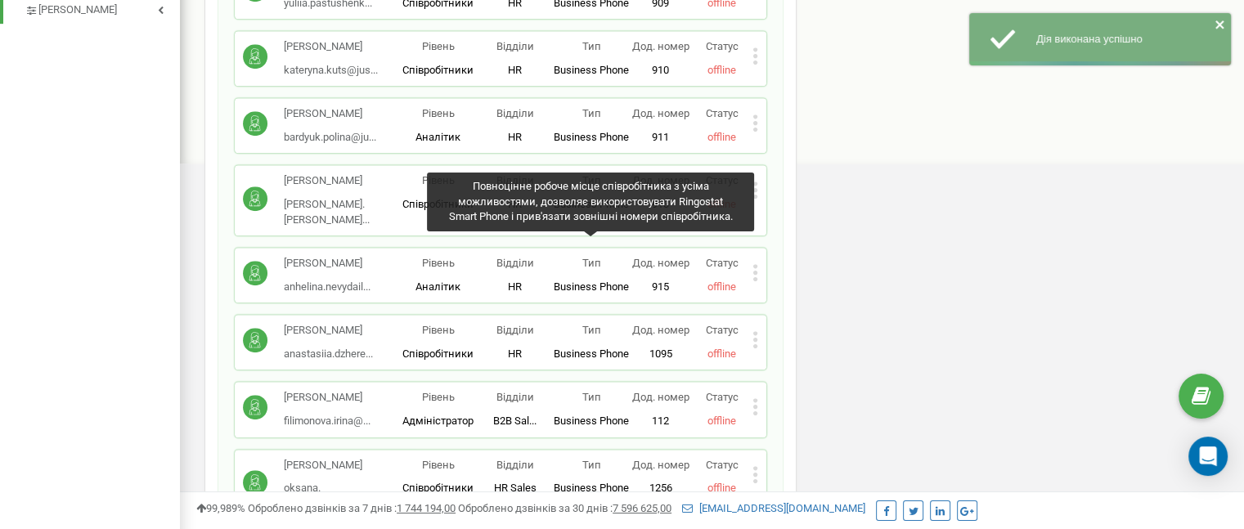
scroll to position [4898, 0]
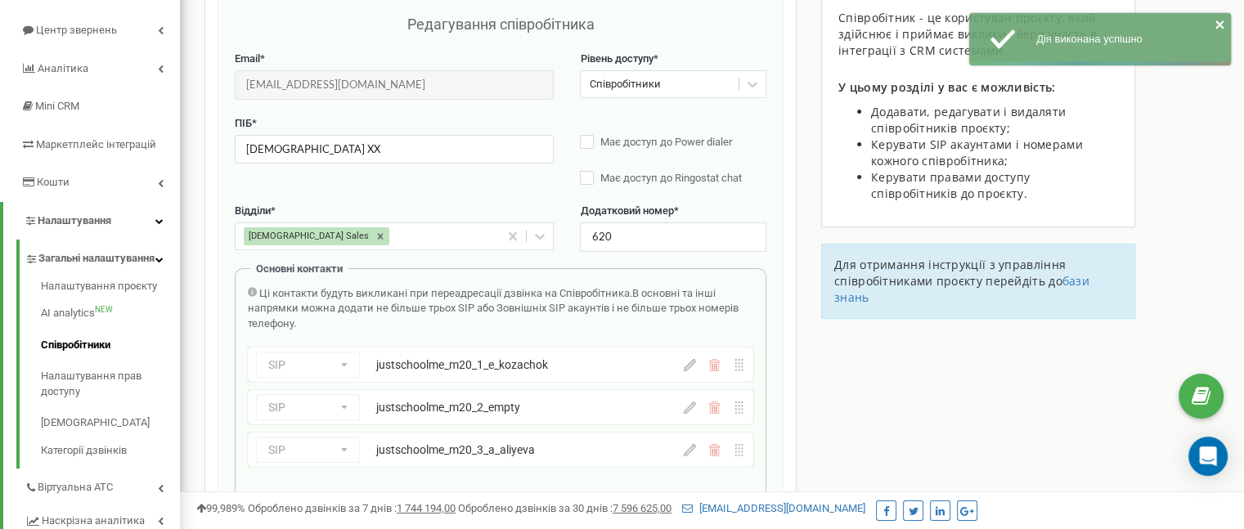
scroll to position [327, 0]
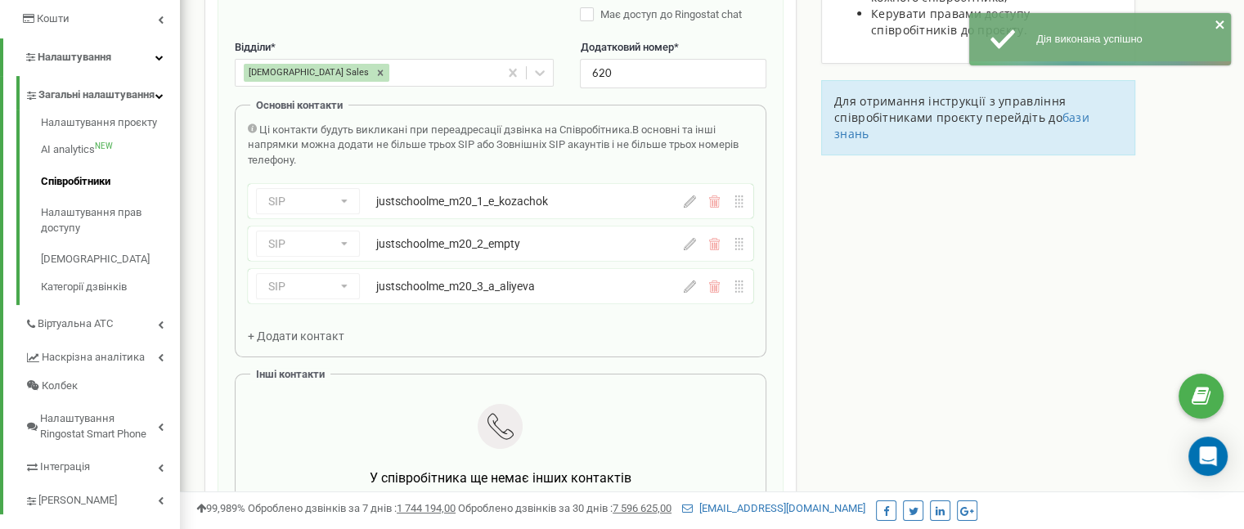
click at [691, 251] on div "SIP Номер телефону SIP Зовнішній SIP justschoolme_m20_2_empty" at bounding box center [500, 244] width 505 height 34
click at [688, 245] on icon at bounding box center [690, 244] width 12 height 12
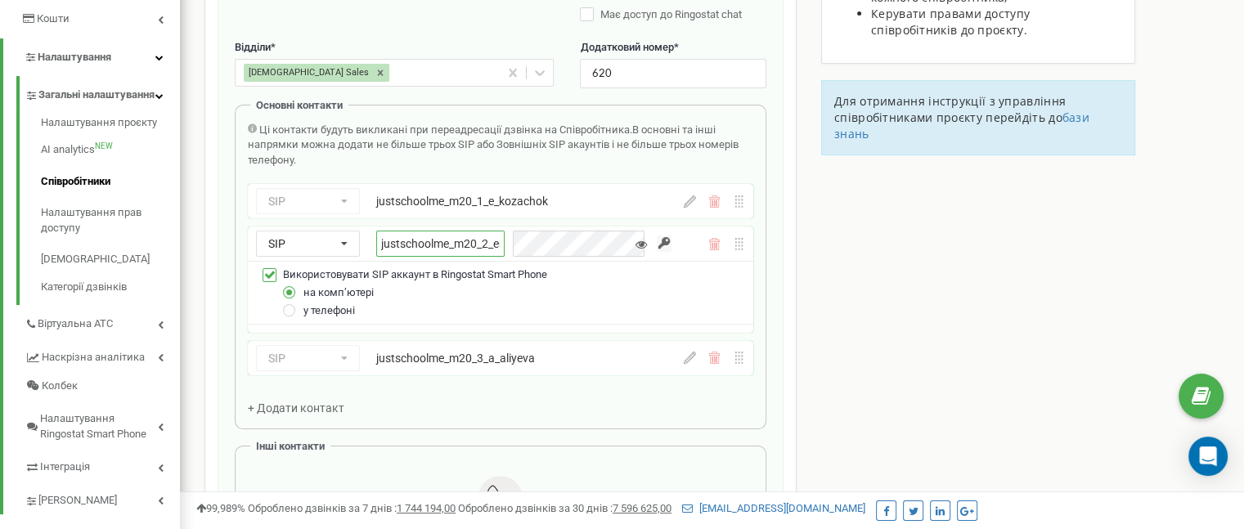
click at [502, 246] on input "justschoolme_m20_2_empty" at bounding box center [440, 244] width 128 height 26
paste input "i_savchuk"
type input "justschoolme_m20_2_i_savchuk"
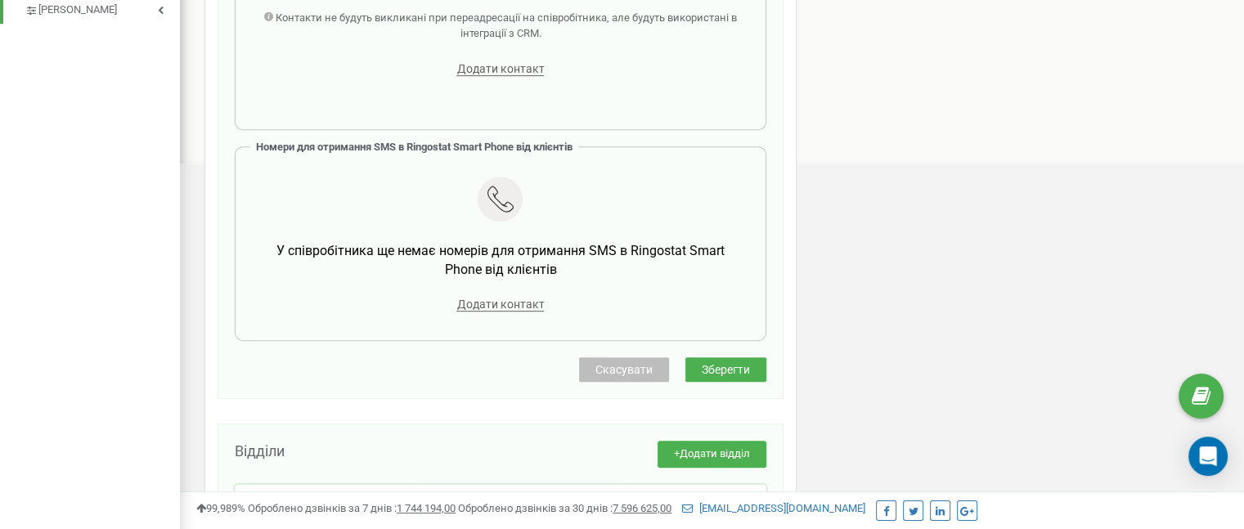
click at [740, 369] on span "Зберегти" at bounding box center [726, 369] width 48 height 13
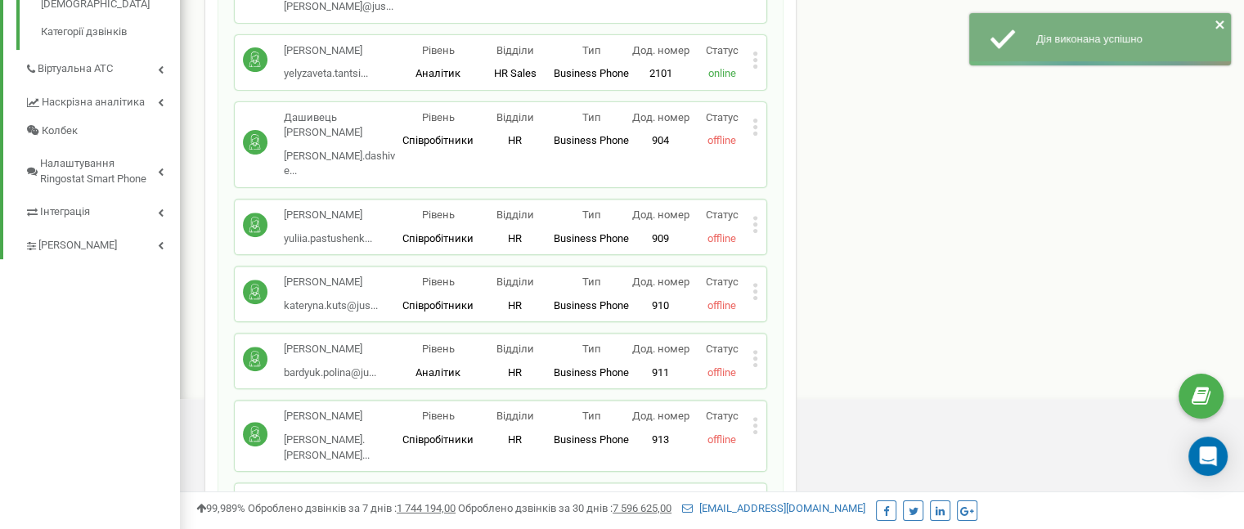
scroll to position [818, 0]
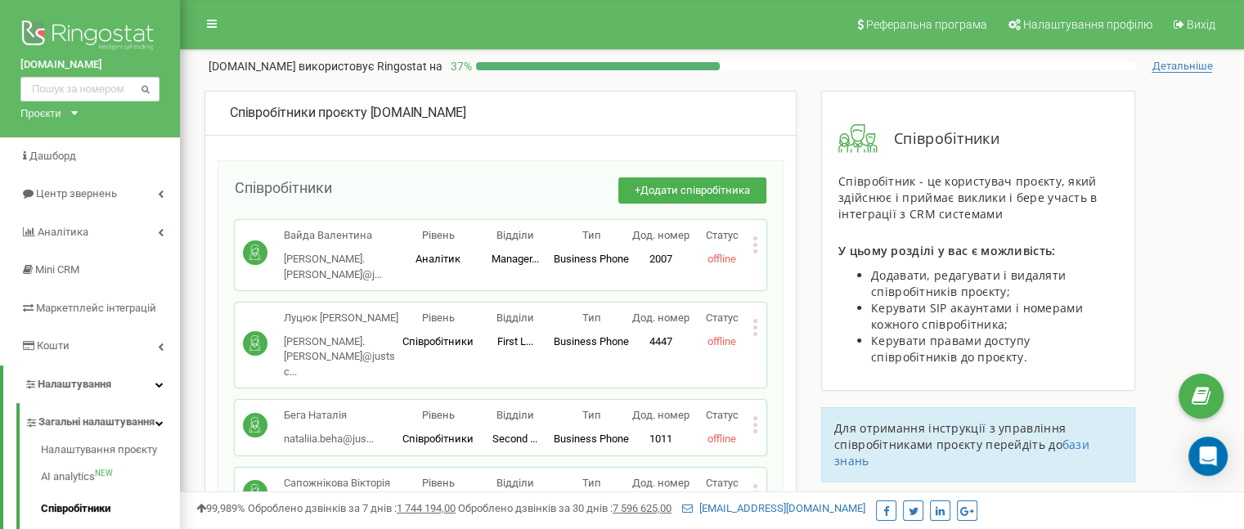
scroll to position [4966, 0]
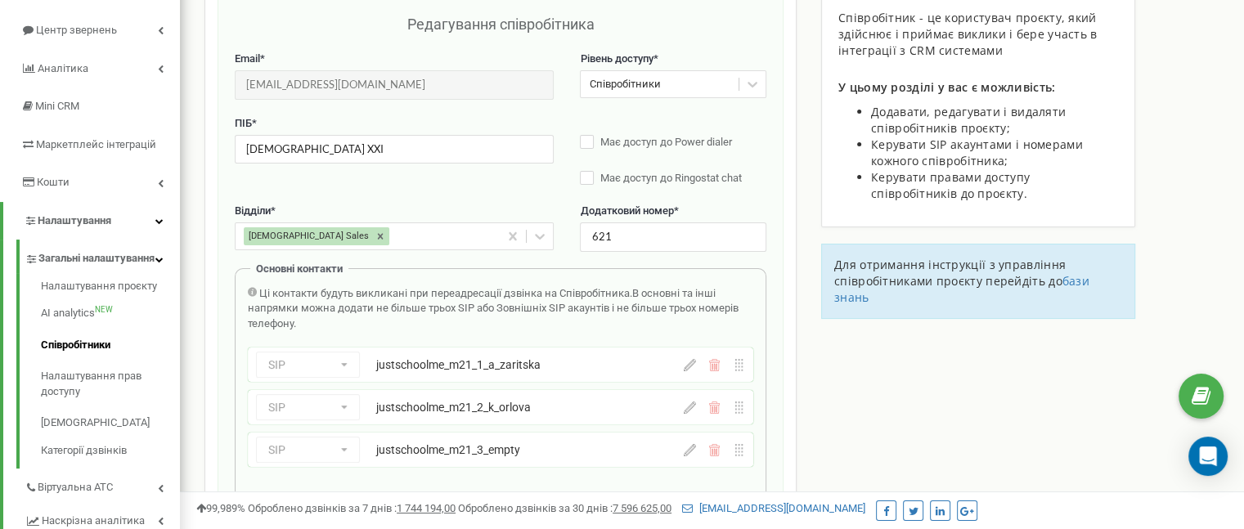
scroll to position [327, 0]
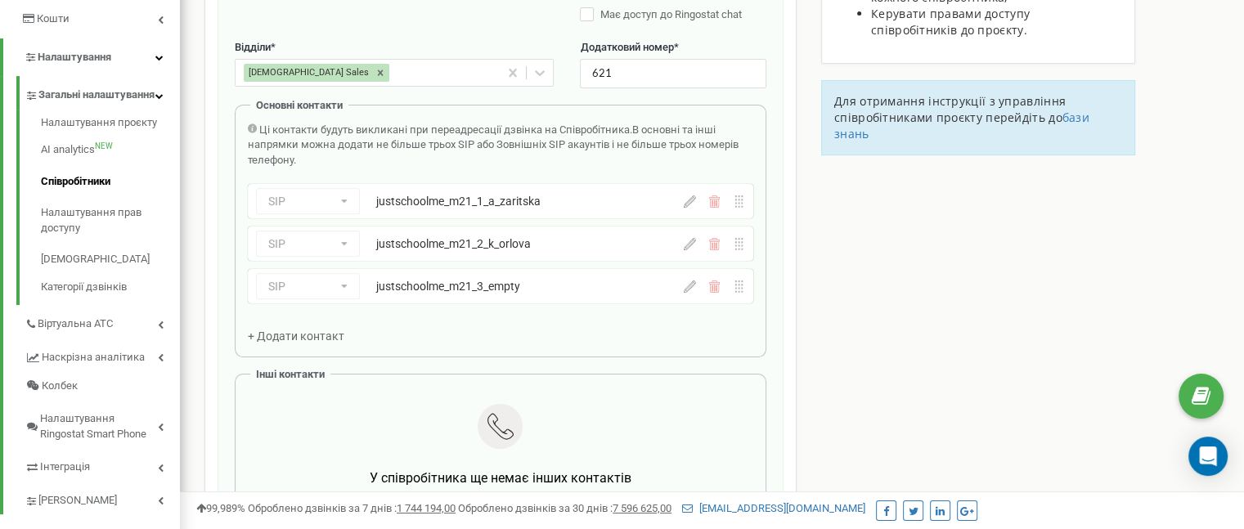
click at [686, 285] on icon at bounding box center [690, 286] width 12 height 12
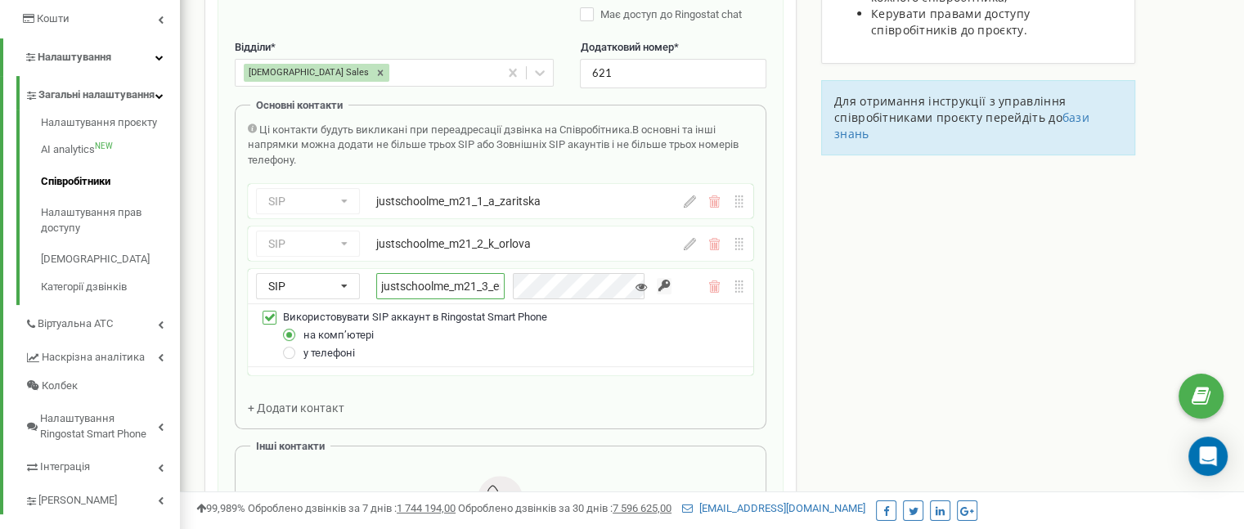
click at [460, 278] on input "justschoolme_m21_3_empty" at bounding box center [440, 286] width 128 height 26
paste input "a_samoylenko"
type input "justschoolme_m21_3_a_samoylenko"
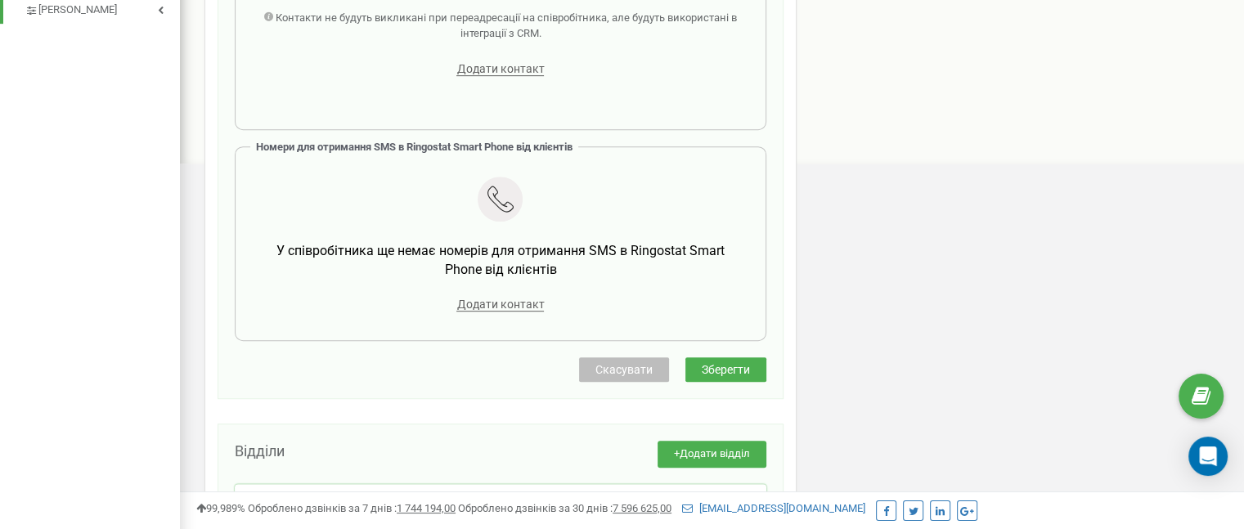
click at [750, 364] on button "Зберегти" at bounding box center [725, 369] width 81 height 25
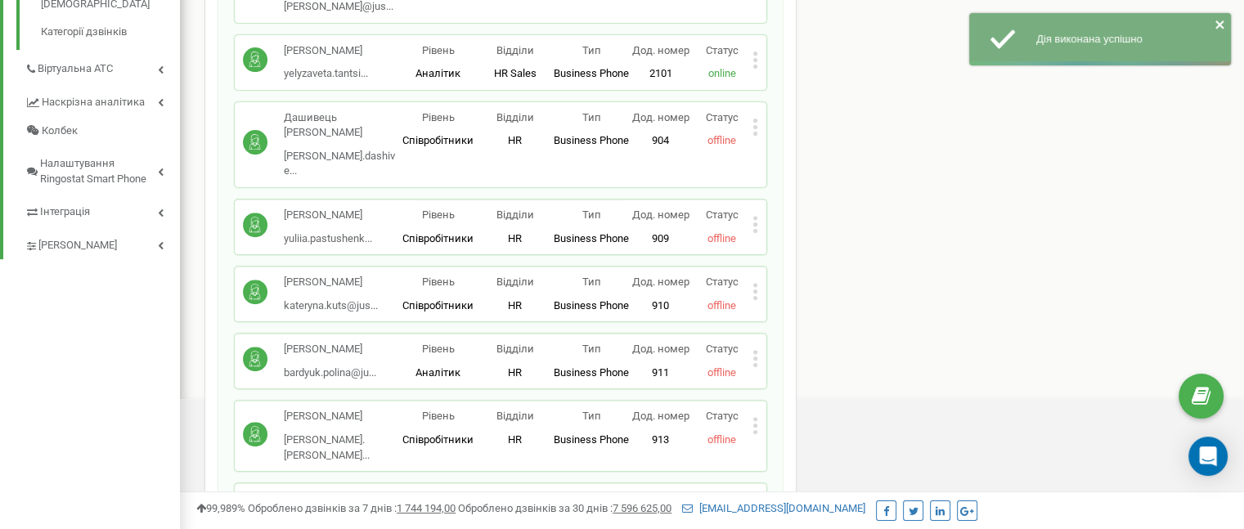
scroll to position [818, 0]
